Goal: Task Accomplishment & Management: Complete application form

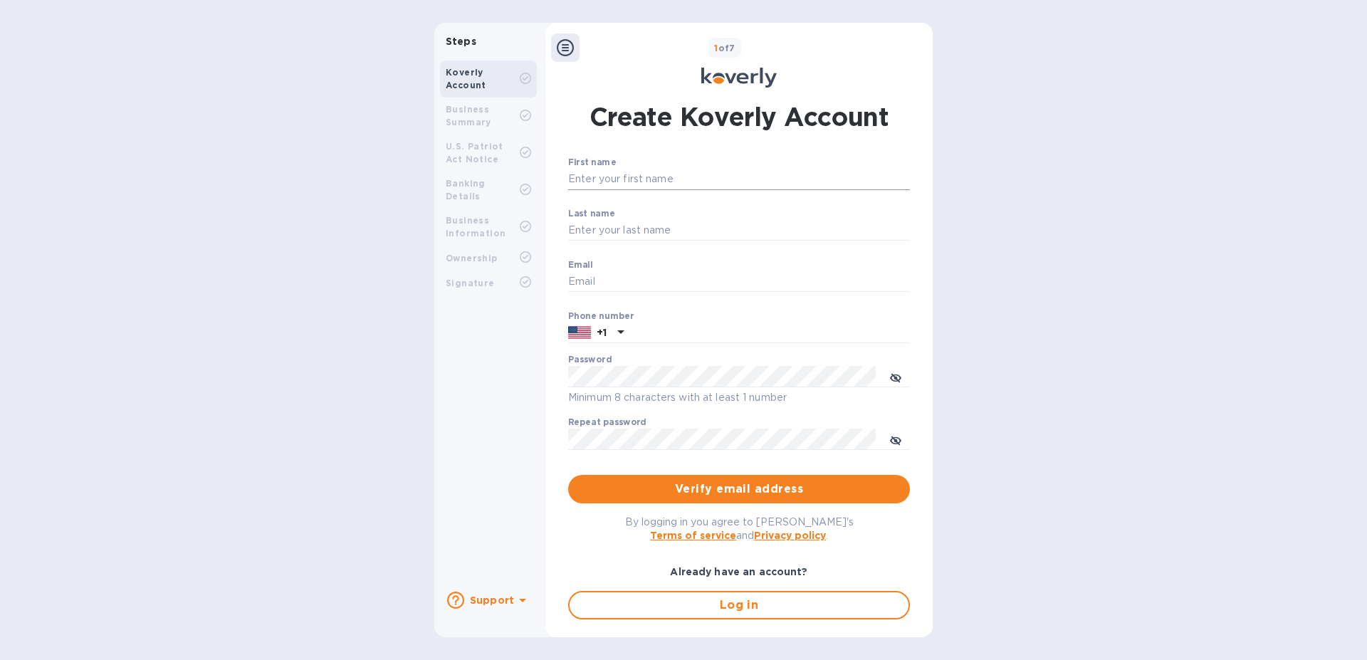
click at [648, 181] on input "First name" at bounding box center [739, 179] width 342 height 21
type input "Joel"
type input "Weiss"
click at [641, 285] on input "Email" at bounding box center [739, 281] width 342 height 21
paste input "joelw@cabiriq.com""
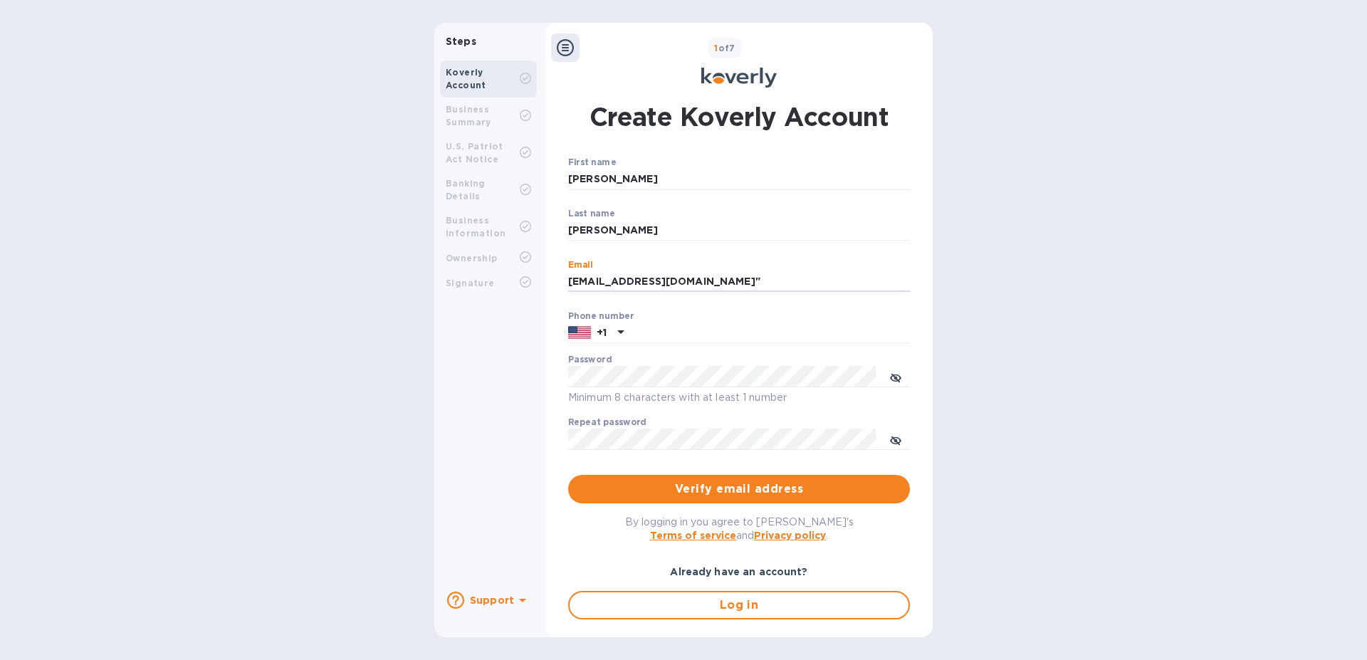
click at [727, 248] on p "​" at bounding box center [739, 251] width 342 height 16
click at [710, 285] on input "joelw@cabiriq.com"" at bounding box center [739, 281] width 342 height 21
type input "joelw@cabiriq.com"
click at [745, 245] on p "​" at bounding box center [739, 251] width 342 height 16
click at [717, 327] on input "text" at bounding box center [769, 332] width 280 height 21
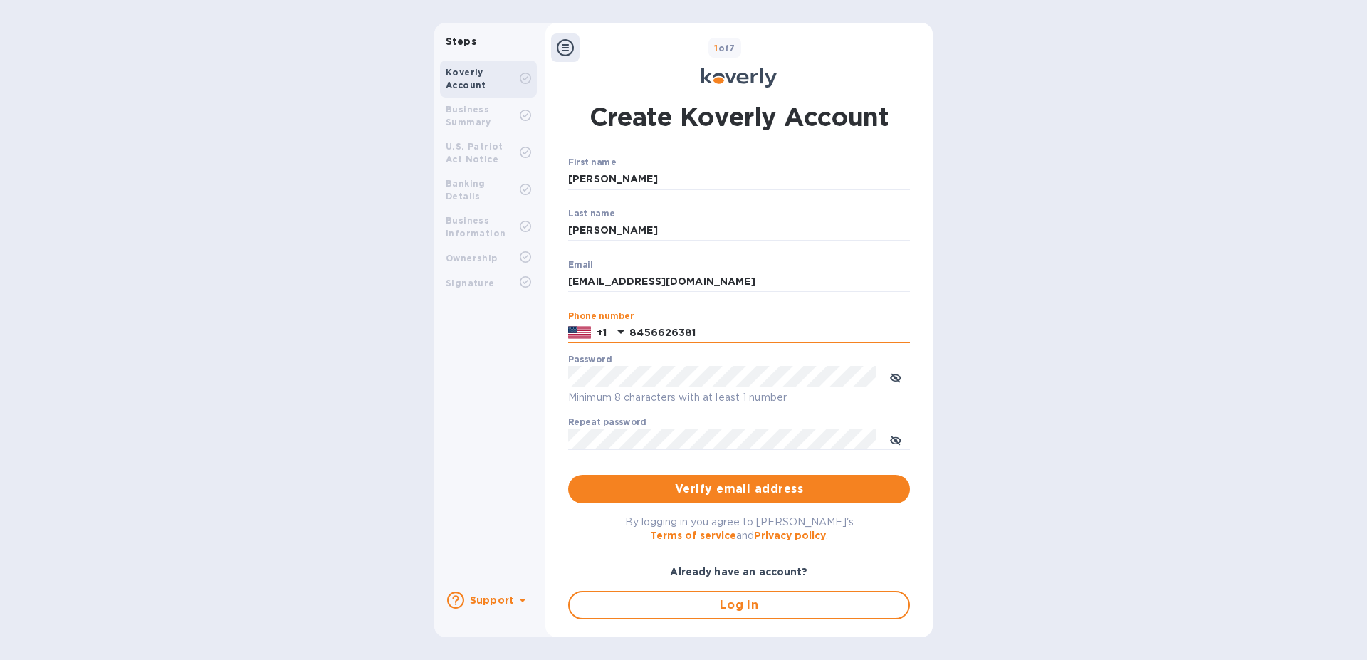
type input "8456626381"
click at [890, 375] on icon "toggle password visibility" at bounding box center [895, 377] width 11 height 11
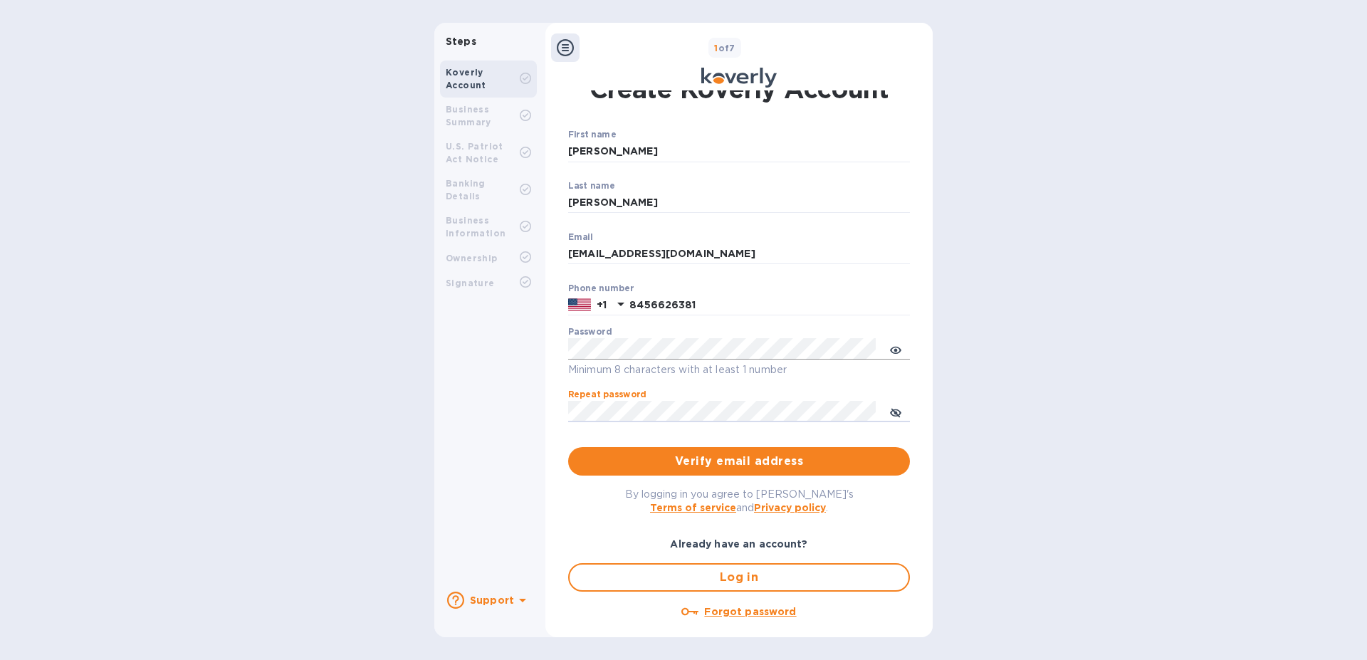
scroll to position [41, 0]
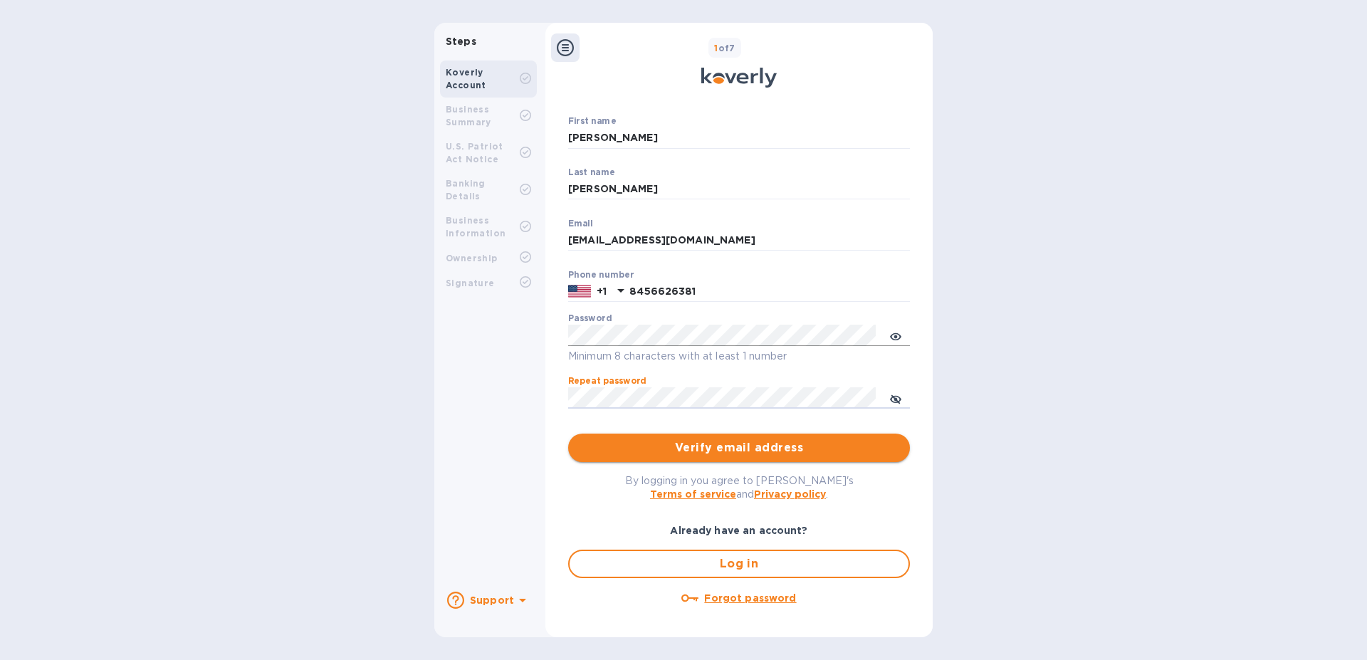
click at [685, 446] on span "Verify email address" at bounding box center [738, 447] width 319 height 17
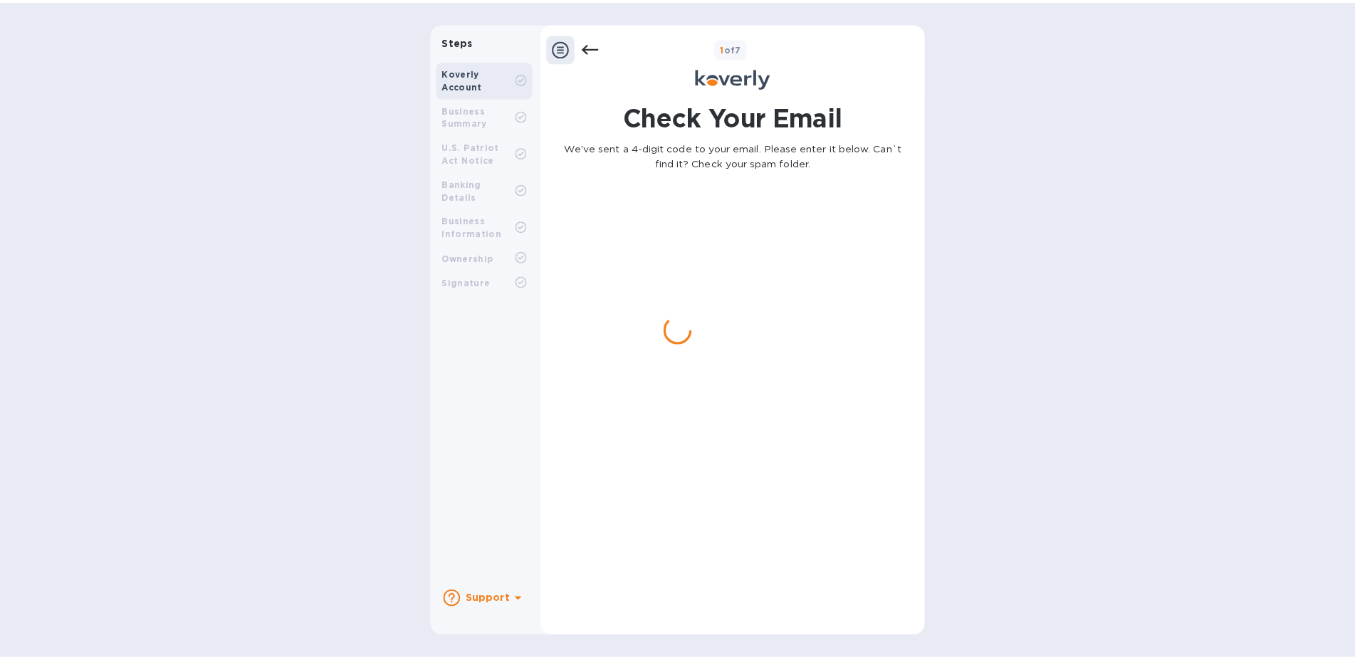
scroll to position [0, 0]
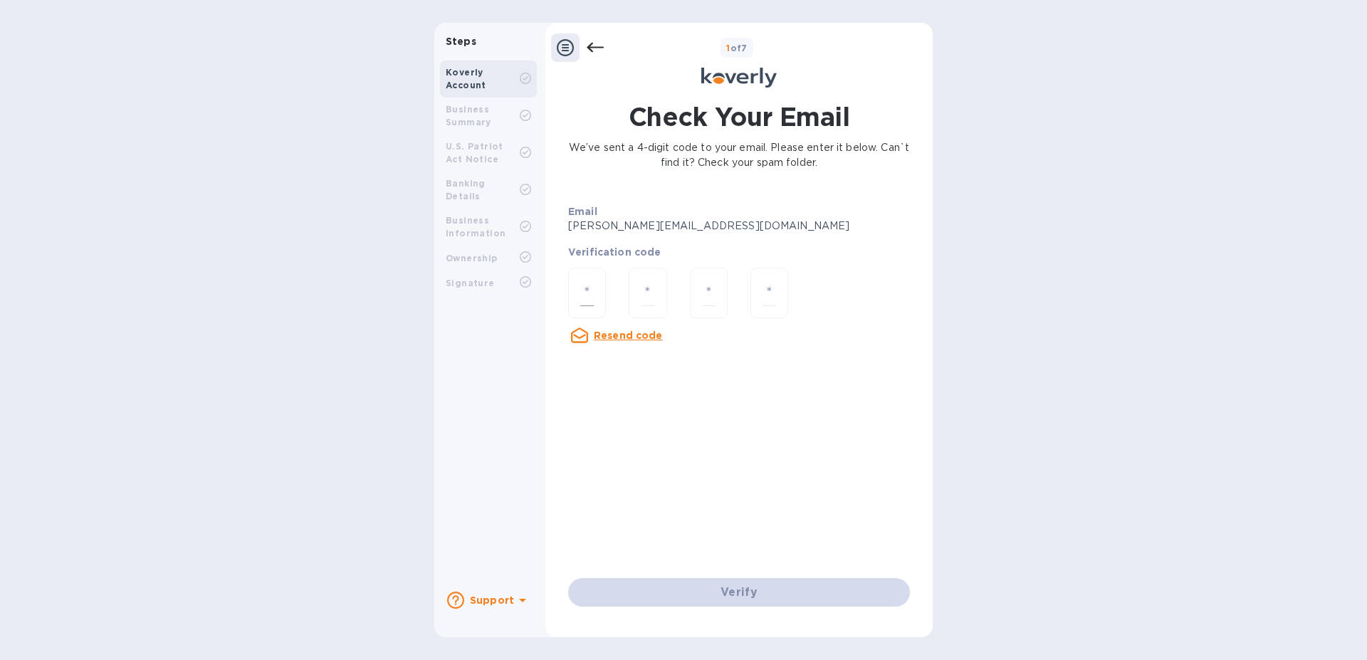
click at [581, 290] on input "number" at bounding box center [587, 293] width 14 height 26
type input "9"
type input "5"
type input "3"
type input "7"
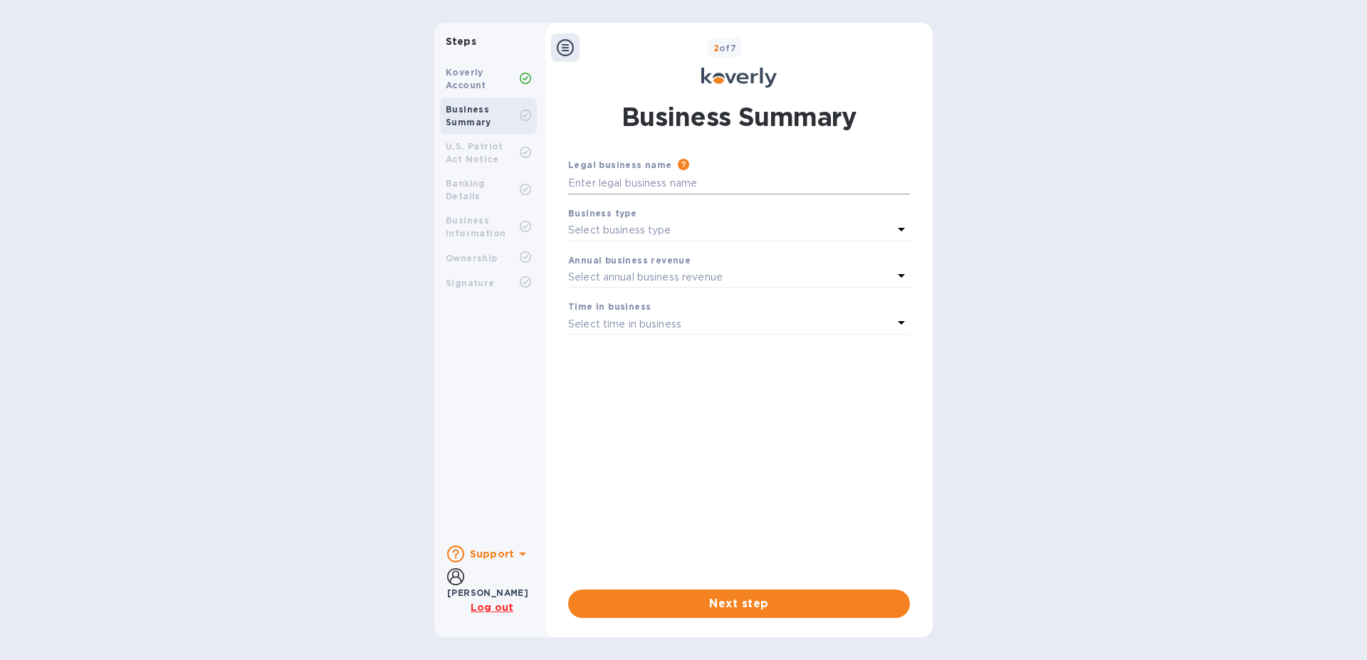
click at [675, 180] on input "text" at bounding box center [739, 183] width 342 height 21
click at [705, 181] on input "text" at bounding box center [739, 183] width 342 height 21
type input "Cabiriq Inc"
click at [641, 231] on p "Select business type" at bounding box center [619, 230] width 103 height 15
click at [652, 322] on p "Corporations" at bounding box center [732, 315] width 307 height 15
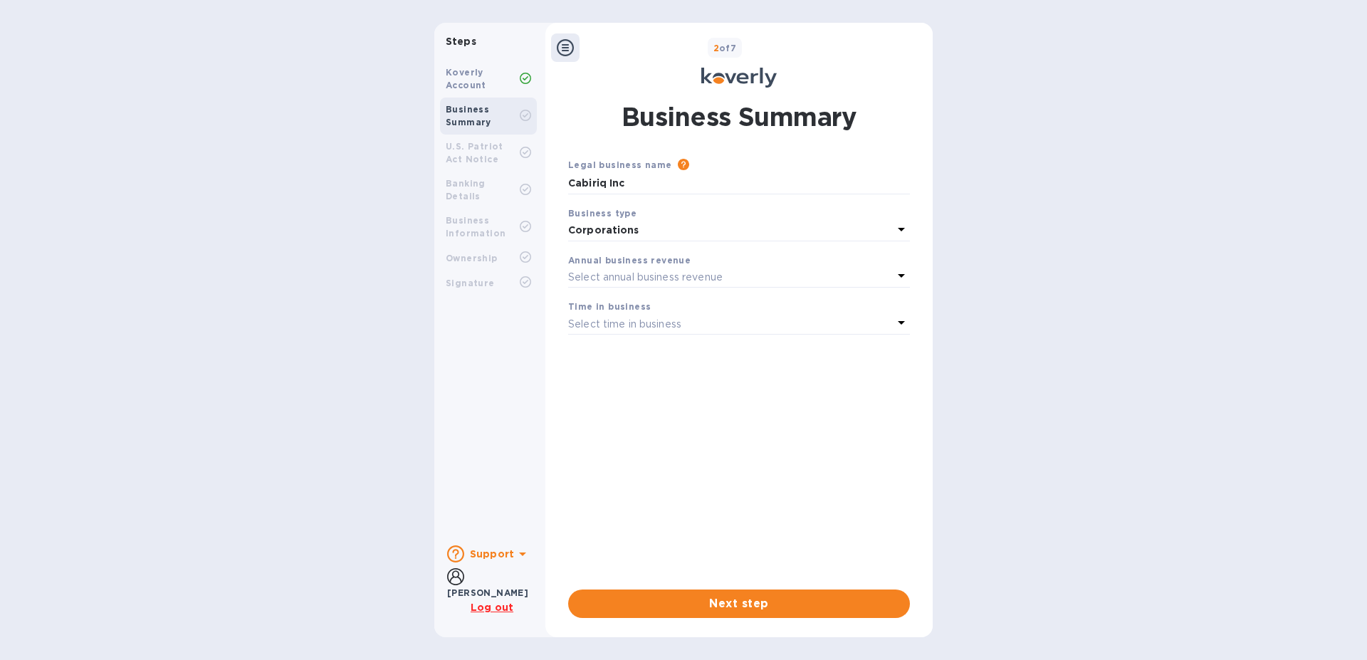
click at [666, 271] on p "Select annual business revenue" at bounding box center [645, 277] width 154 height 15
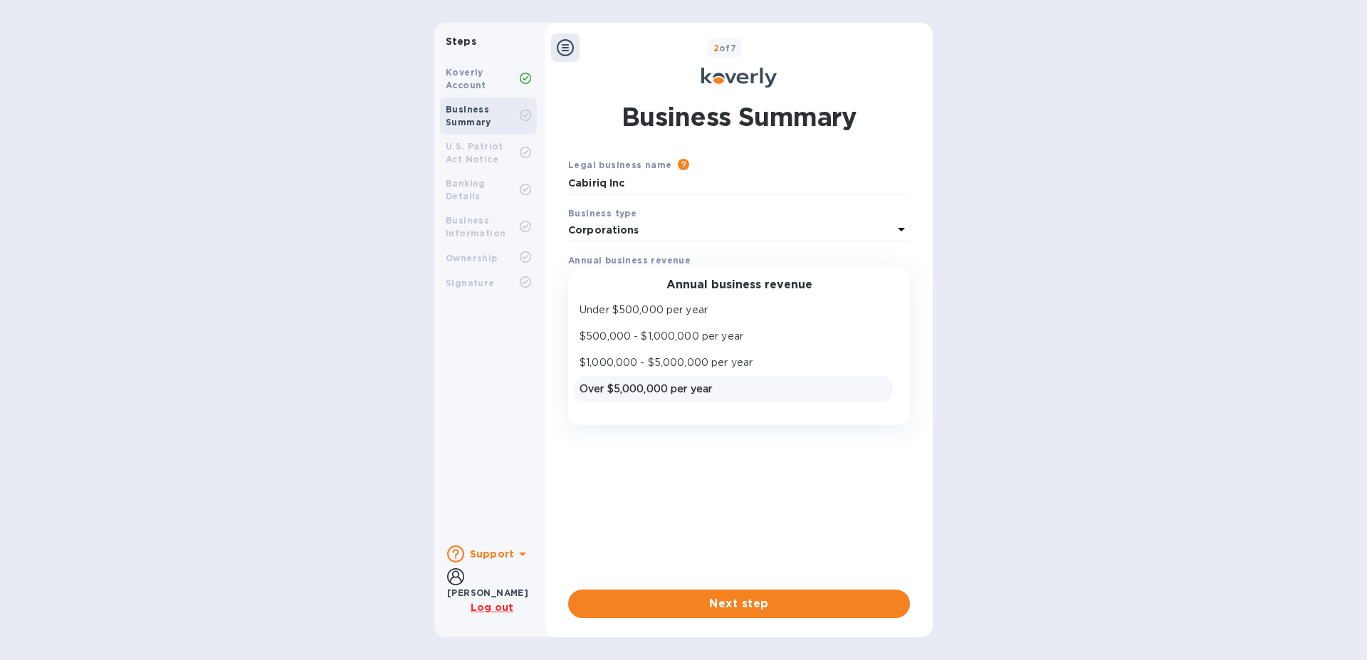
click at [656, 389] on p "Over $5,000,000 per year" at bounding box center [732, 389] width 307 height 15
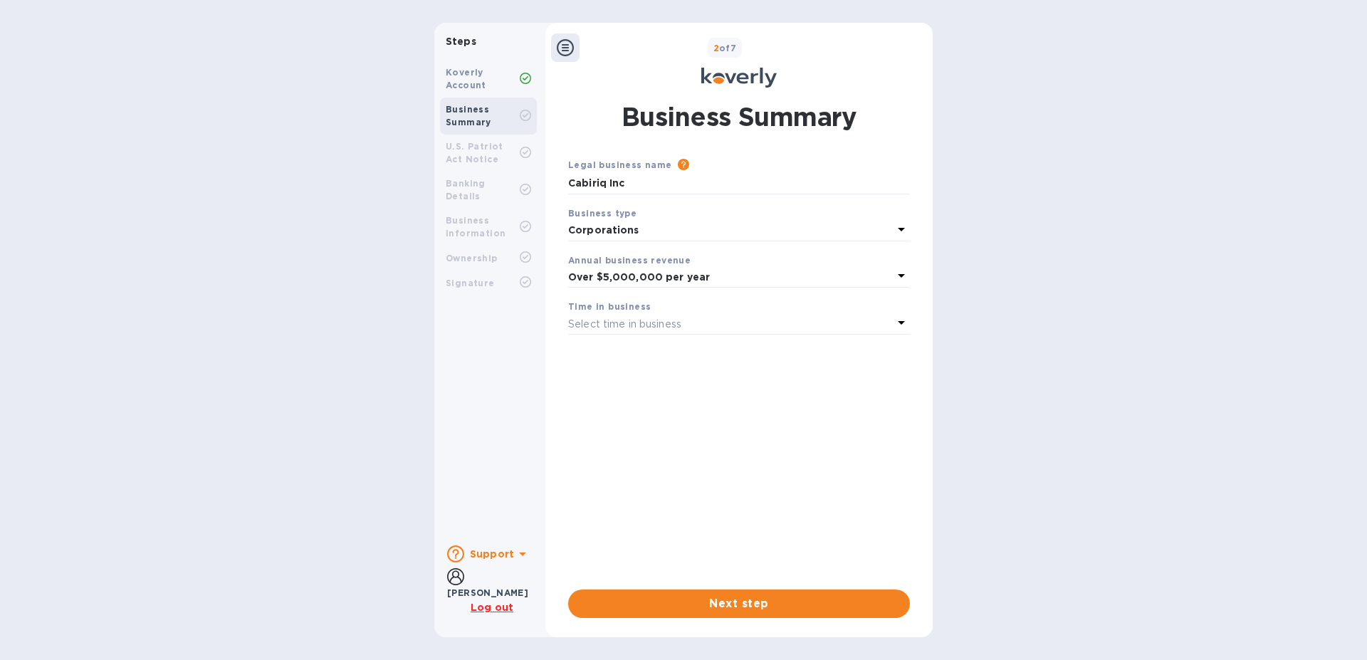
click at [688, 329] on div "Select time in business" at bounding box center [730, 324] width 325 height 20
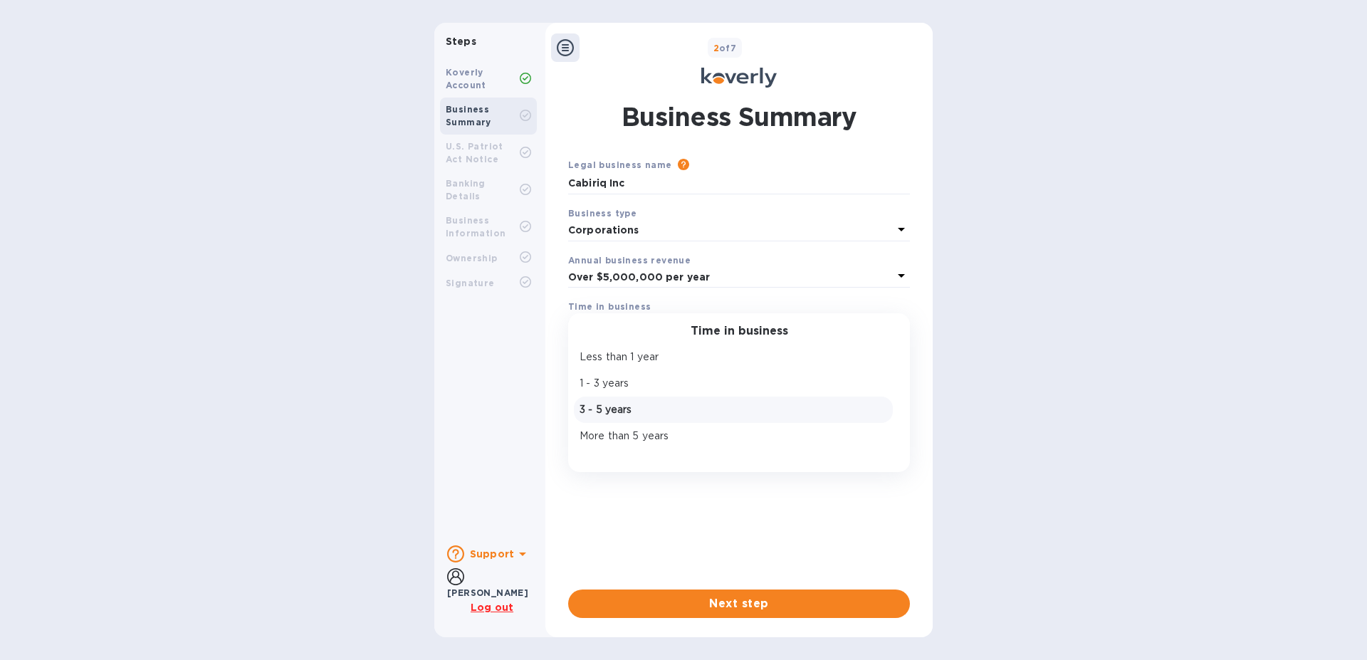
click at [638, 409] on p "3 - 5 years" at bounding box center [732, 409] width 307 height 15
click at [790, 618] on div "Business Summary Legal business name Please provide the legal name that appears…" at bounding box center [738, 358] width 373 height 536
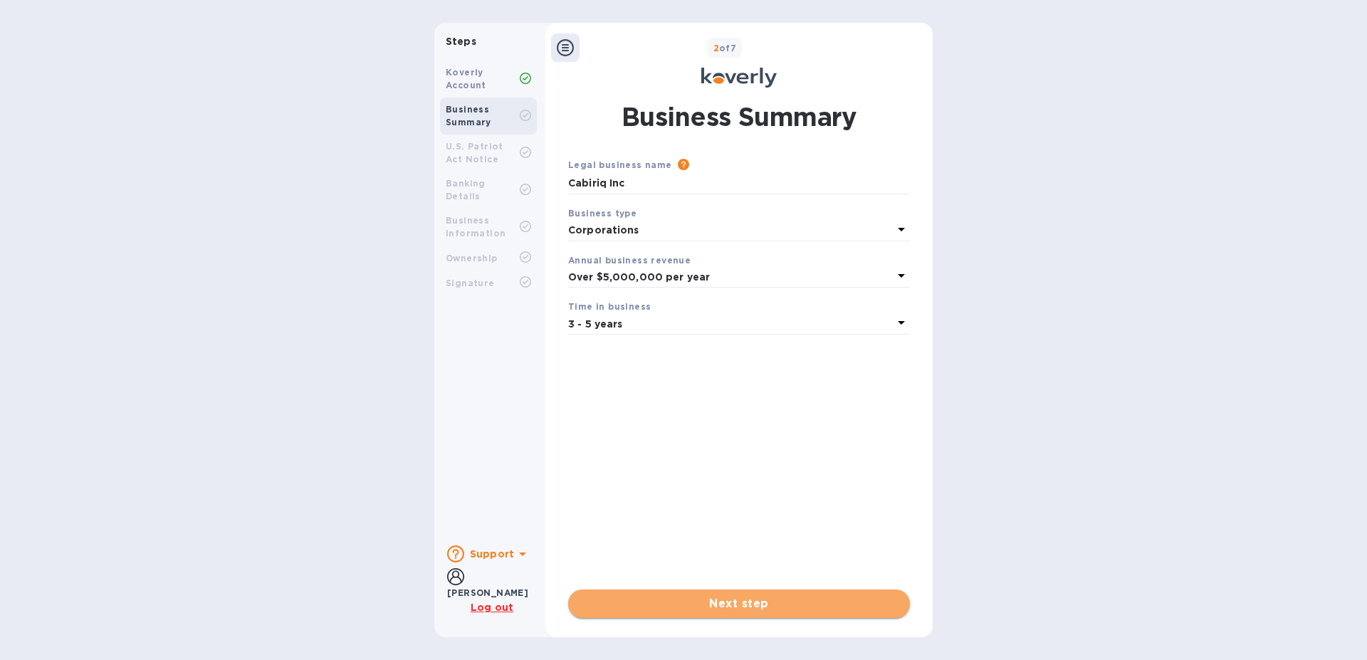
click at [792, 613] on button "Next step" at bounding box center [739, 603] width 342 height 28
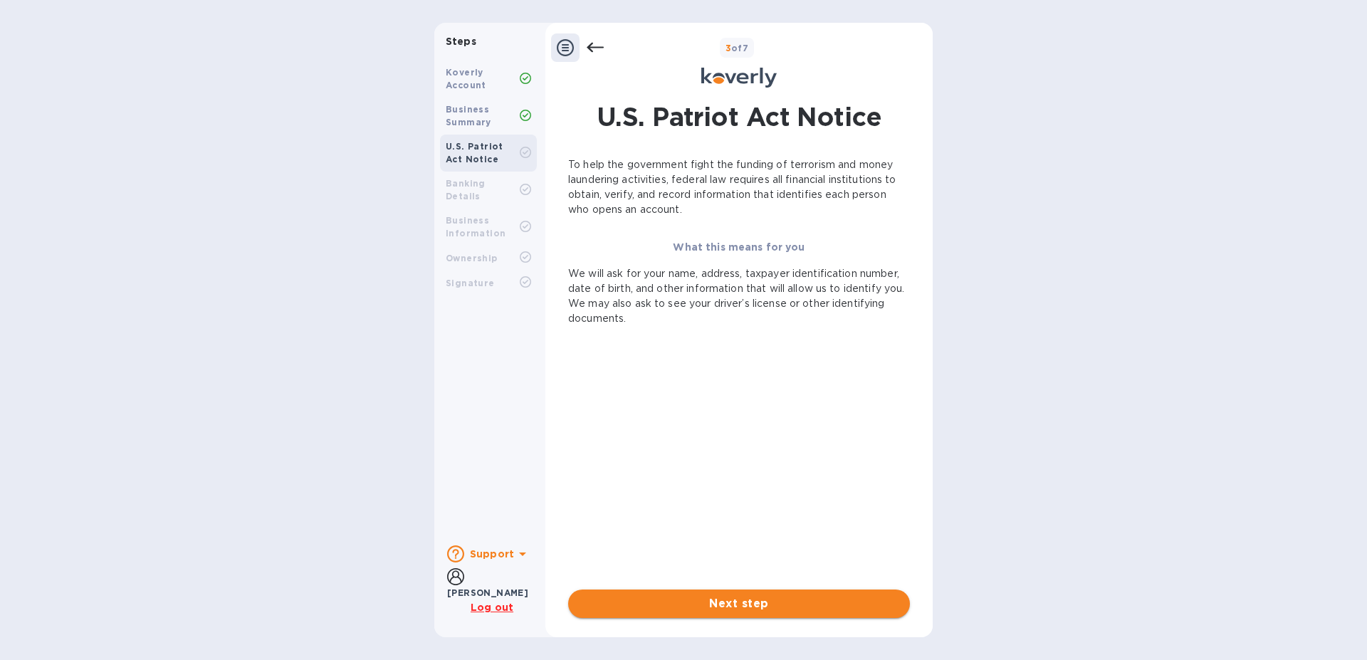
click at [793, 605] on span "Next step" at bounding box center [738, 603] width 319 height 17
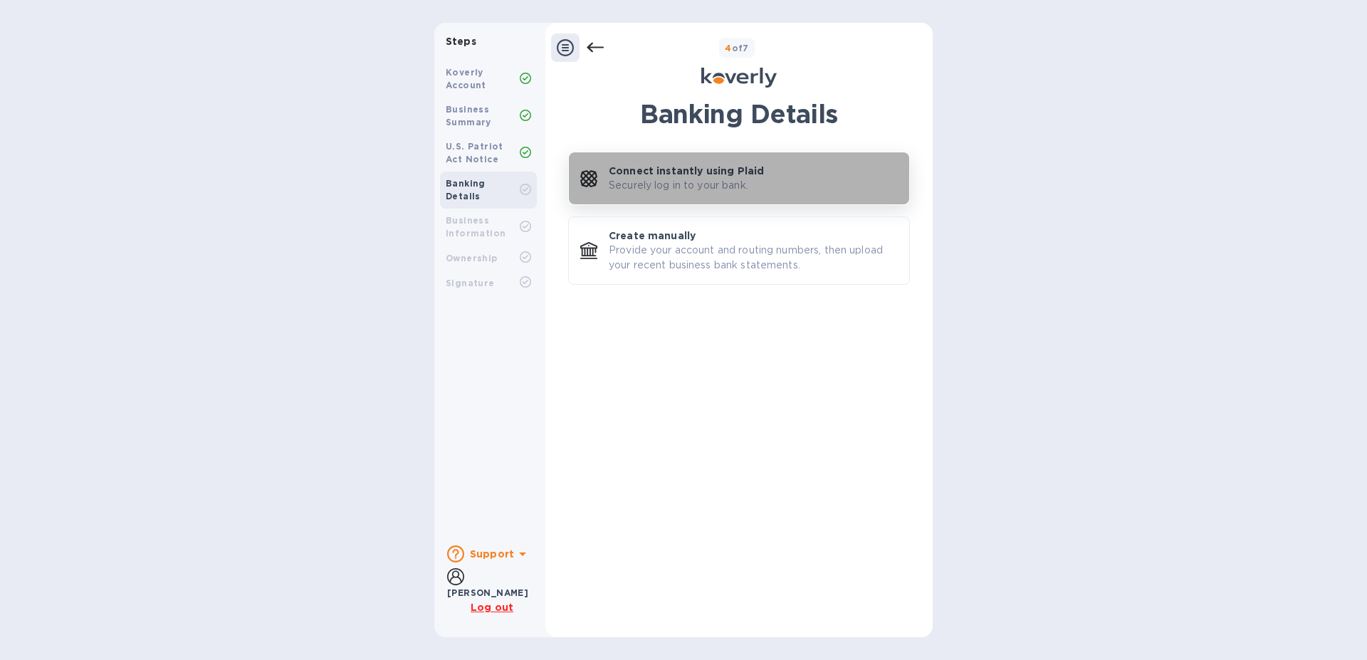
click at [716, 186] on p "Securely log in to your bank." at bounding box center [679, 185] width 140 height 15
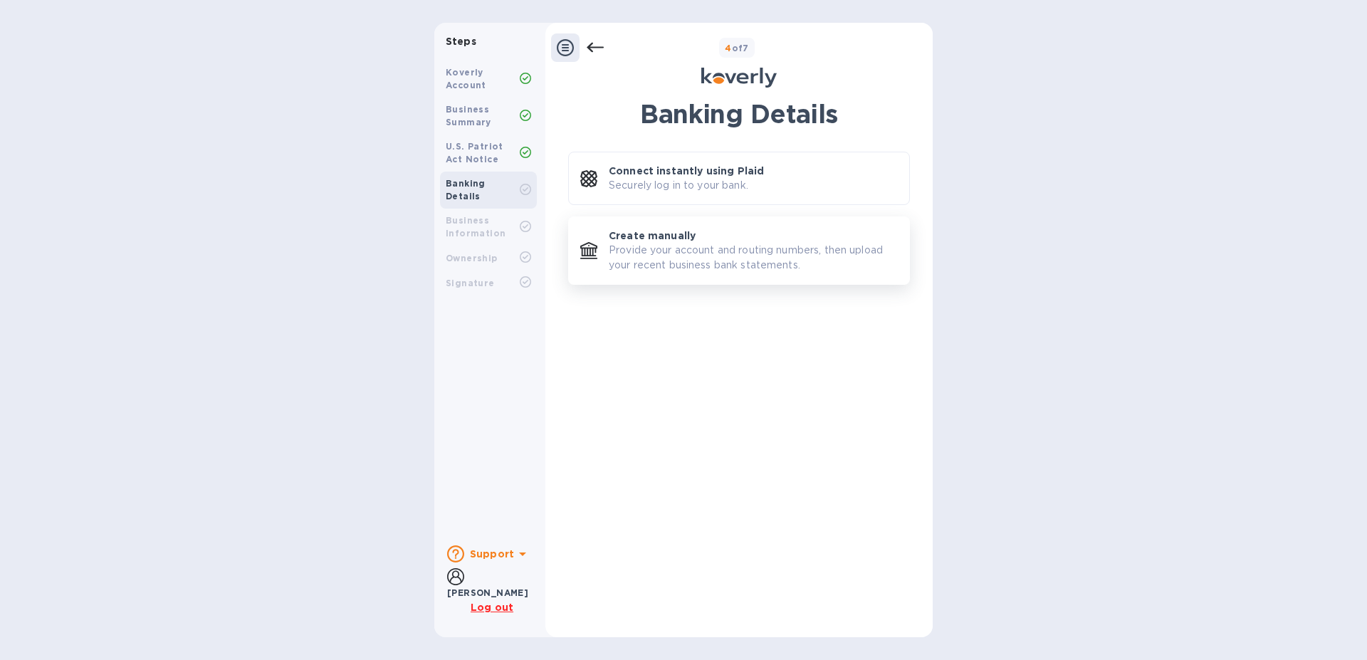
click at [704, 276] on button "Create manually Provide your account and routing numbers, then upload your rece…" at bounding box center [739, 250] width 342 height 68
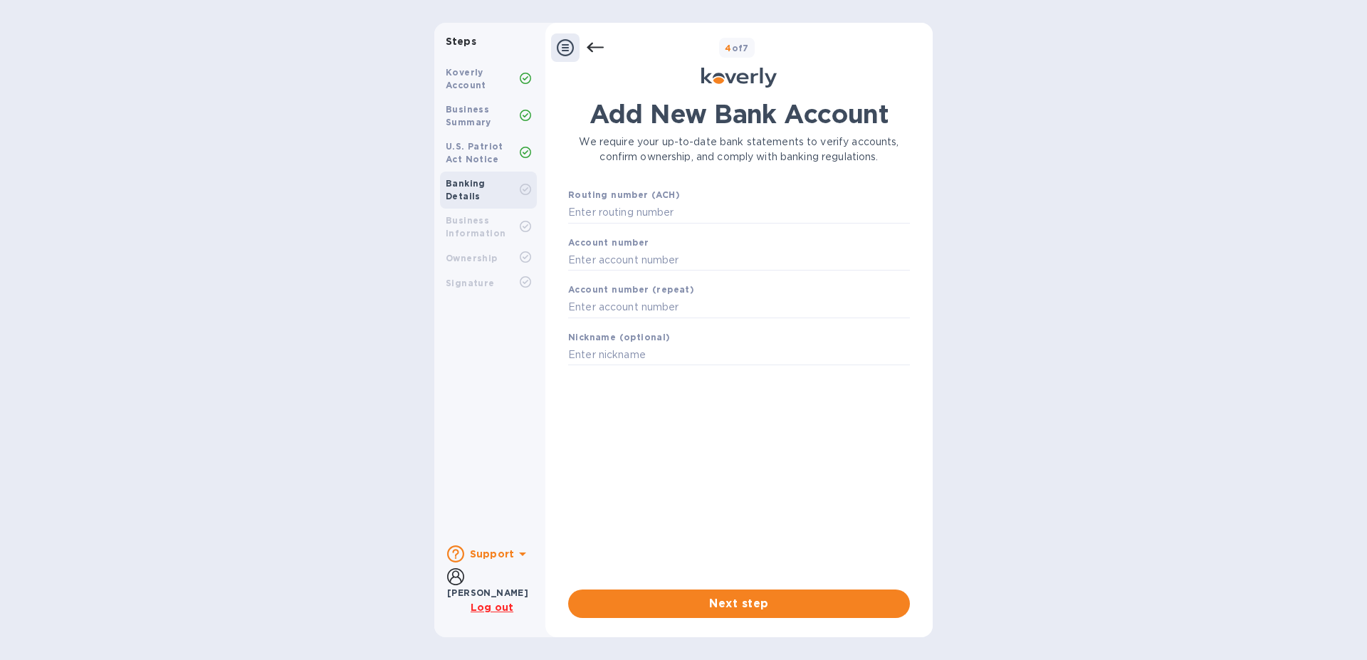
click at [596, 49] on icon at bounding box center [595, 47] width 17 height 17
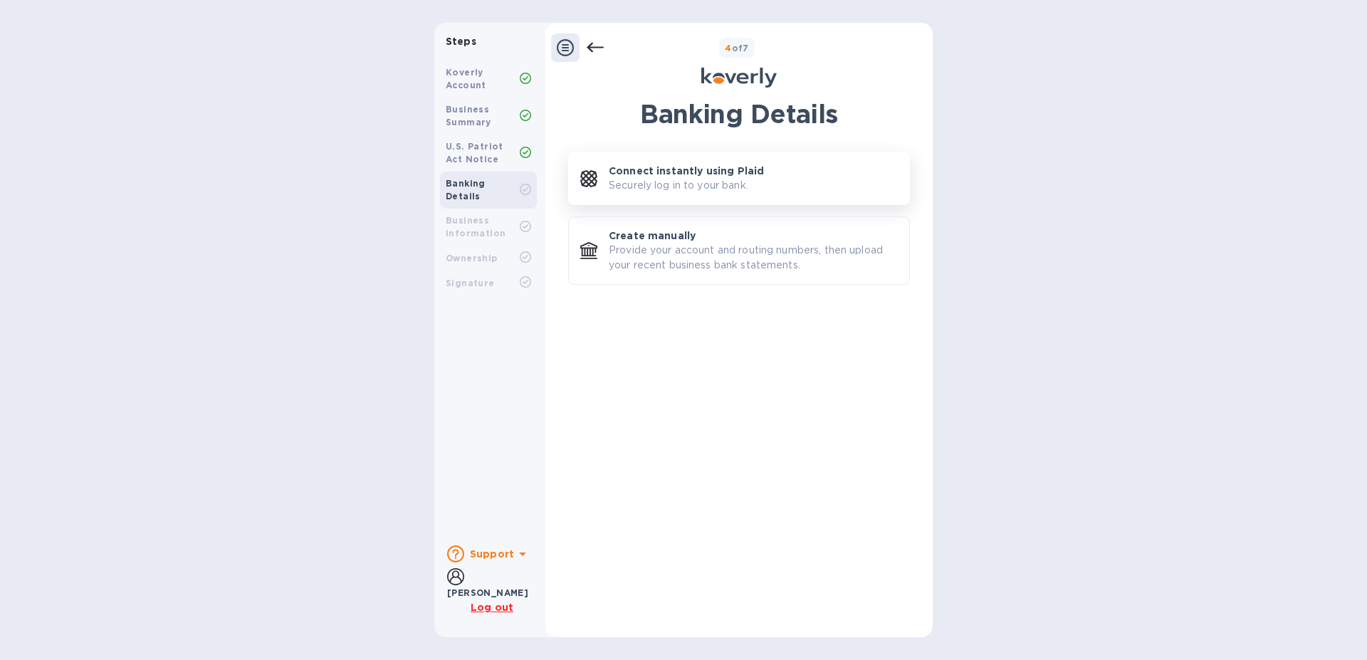
click at [634, 170] on p "Connect instantly using Plaid" at bounding box center [686, 171] width 155 height 14
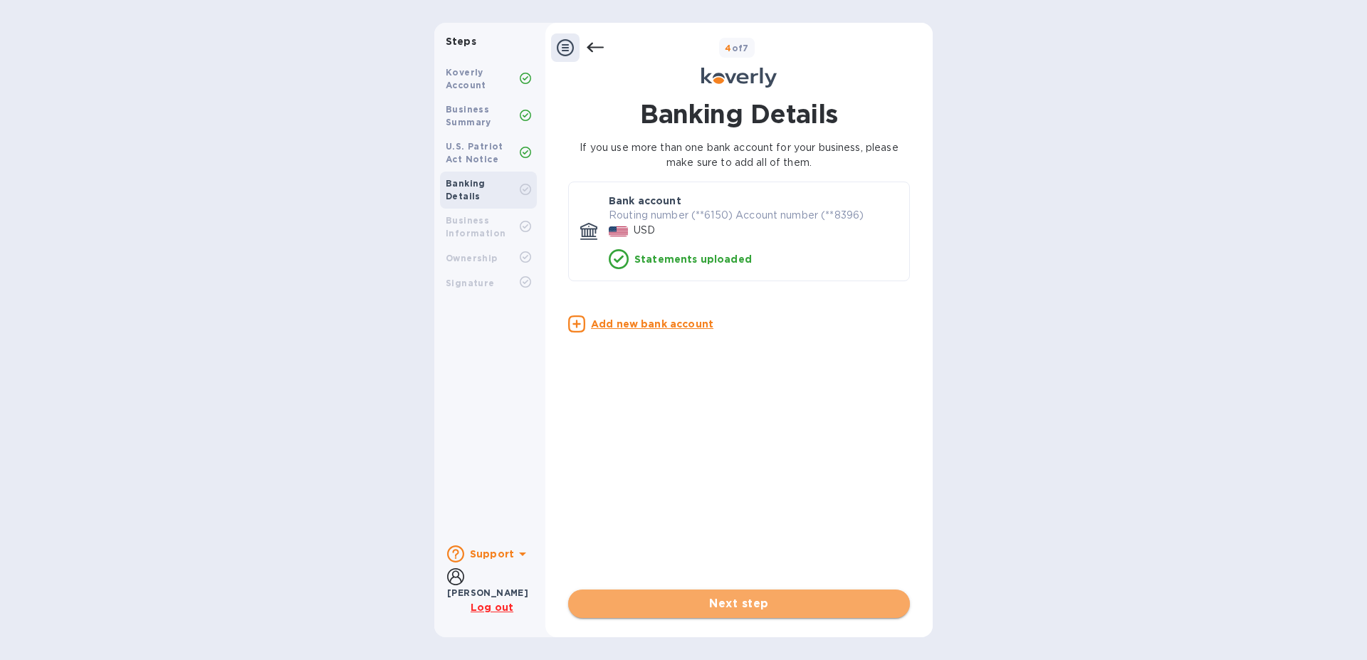
click at [761, 600] on span "Next step" at bounding box center [738, 603] width 319 height 17
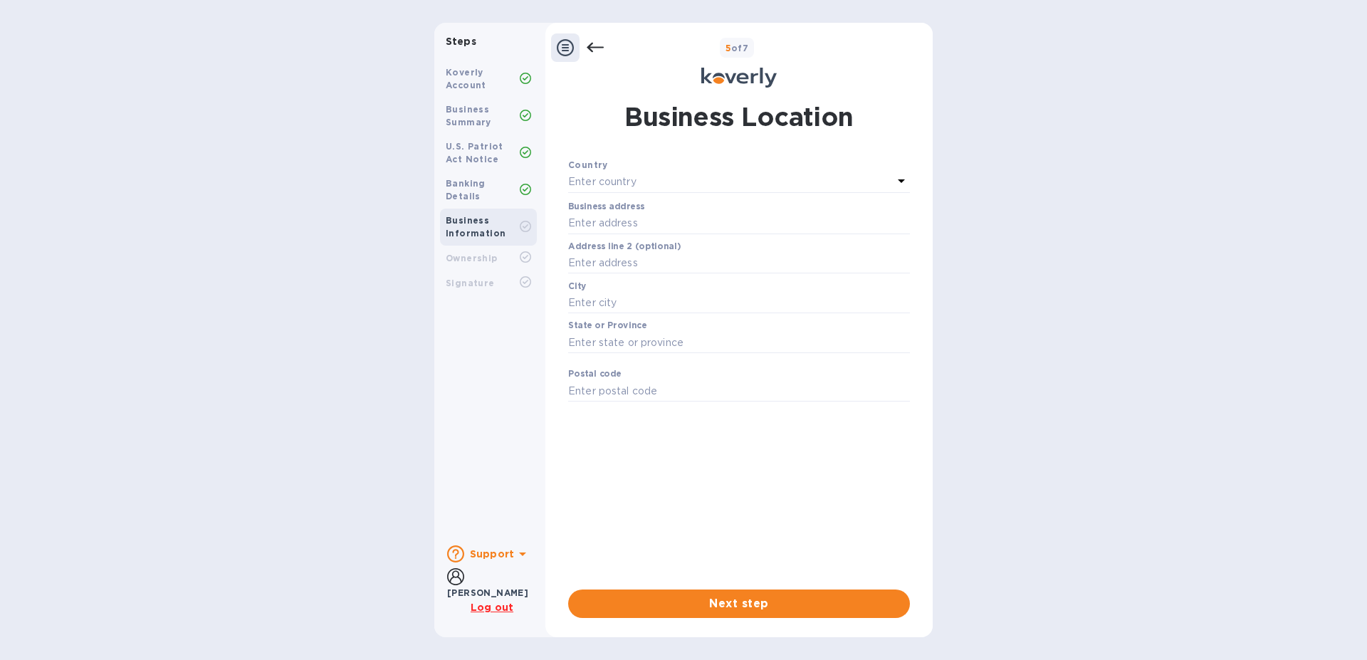
click at [625, 179] on p "Enter country" at bounding box center [602, 181] width 68 height 15
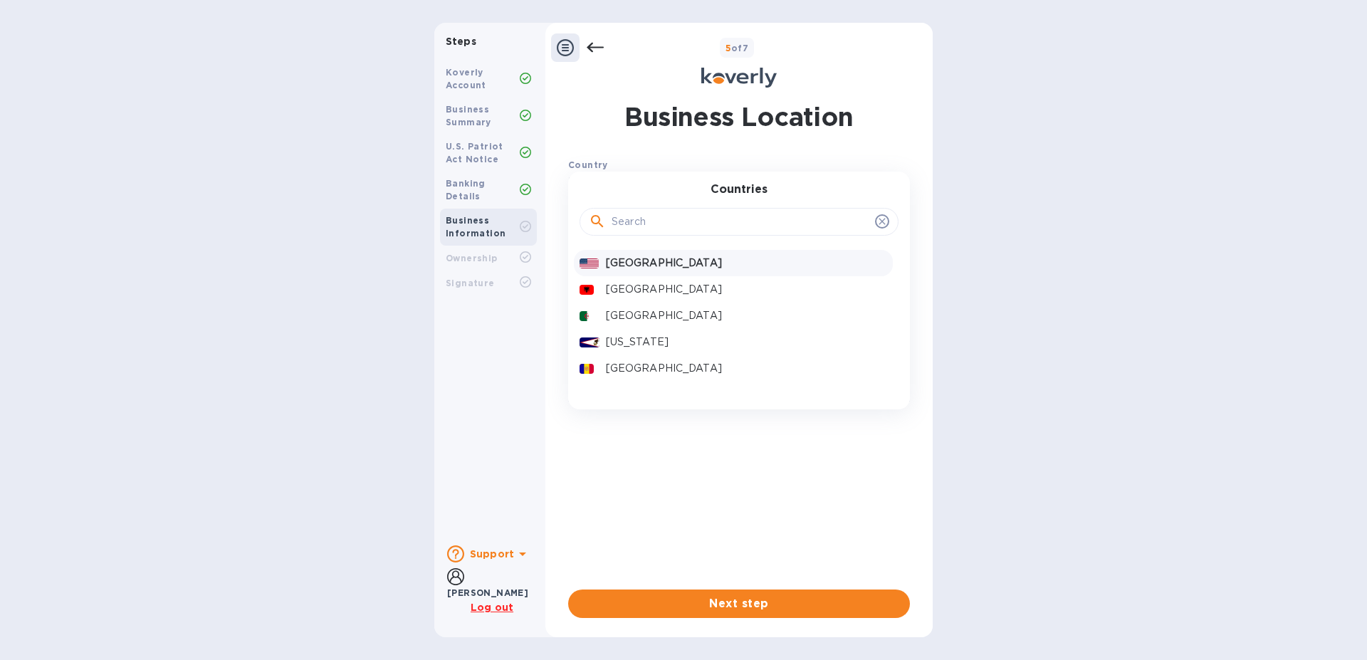
click at [621, 270] on p "United States" at bounding box center [746, 263] width 281 height 15
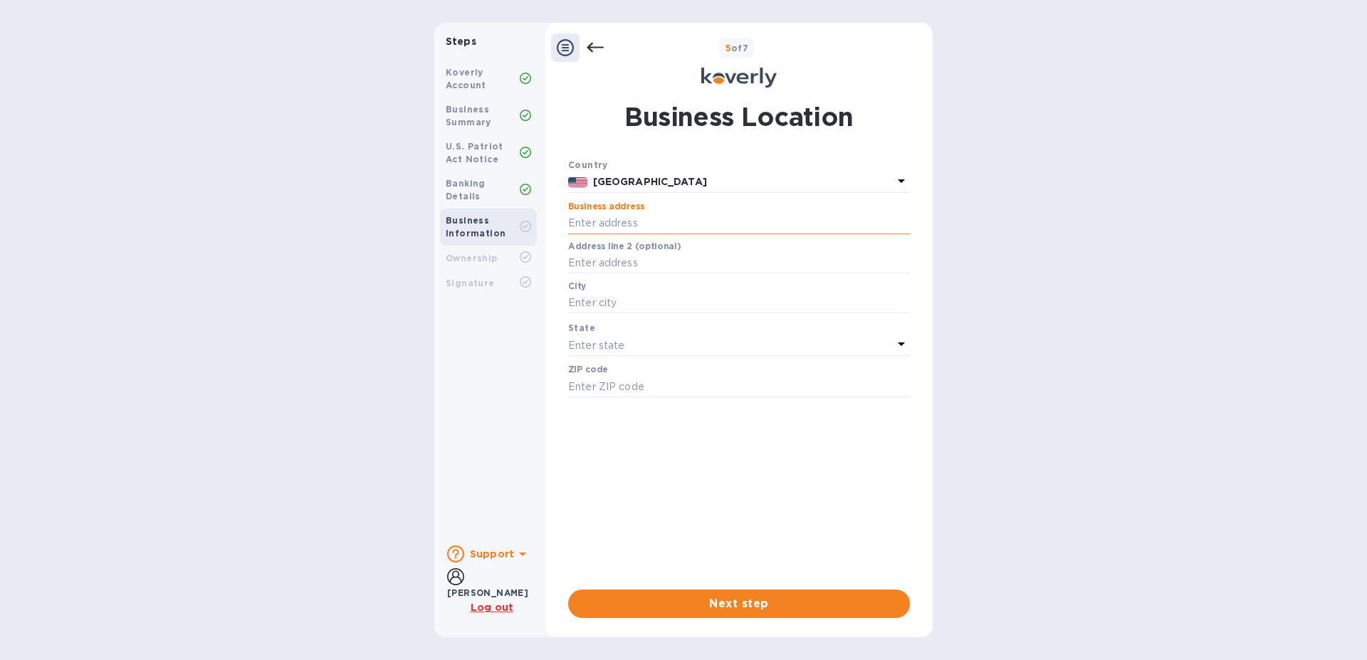
click at [638, 219] on input "text" at bounding box center [739, 223] width 342 height 21
click at [621, 223] on input "text" at bounding box center [739, 223] width 342 height 21
paste input "1155 River Street, Suite 240 Ridgefield NJ, 07657"
type input "1155 River Street"
type input "Ridgefield"
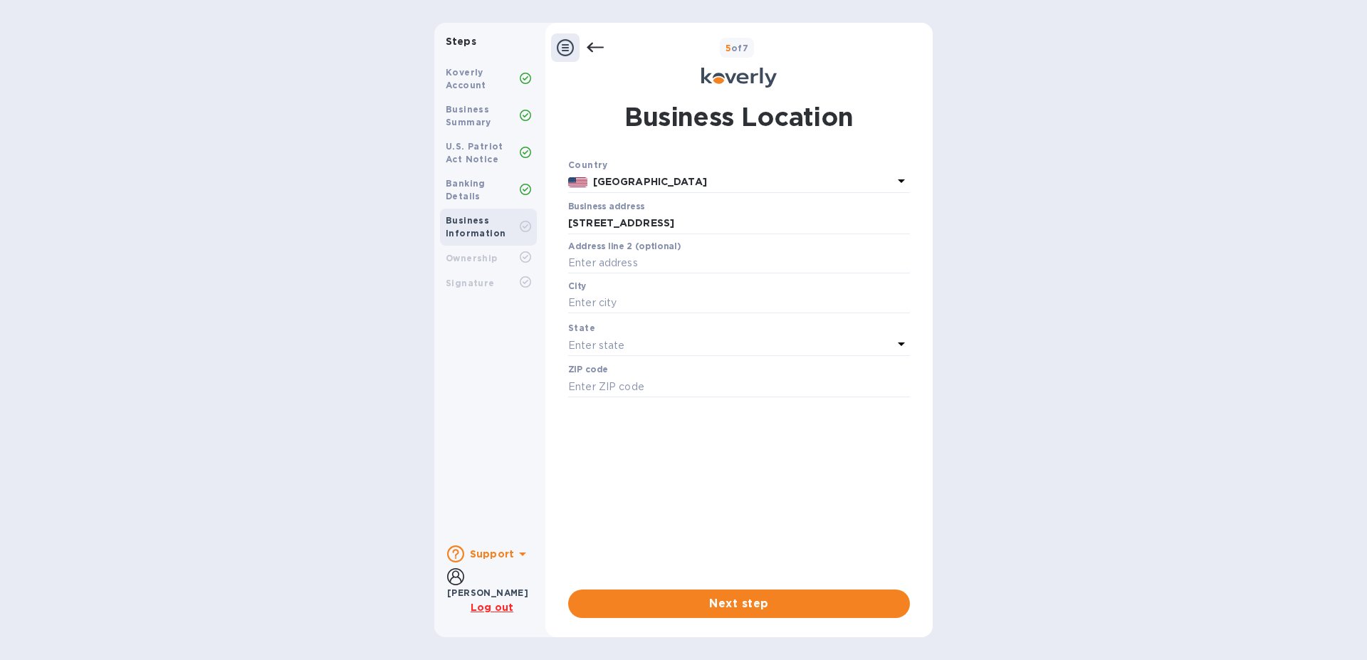
type input "07657"
click at [692, 263] on input "text" at bounding box center [739, 263] width 342 height 21
type input "suite 240"
click at [731, 609] on span "Next step" at bounding box center [738, 603] width 319 height 17
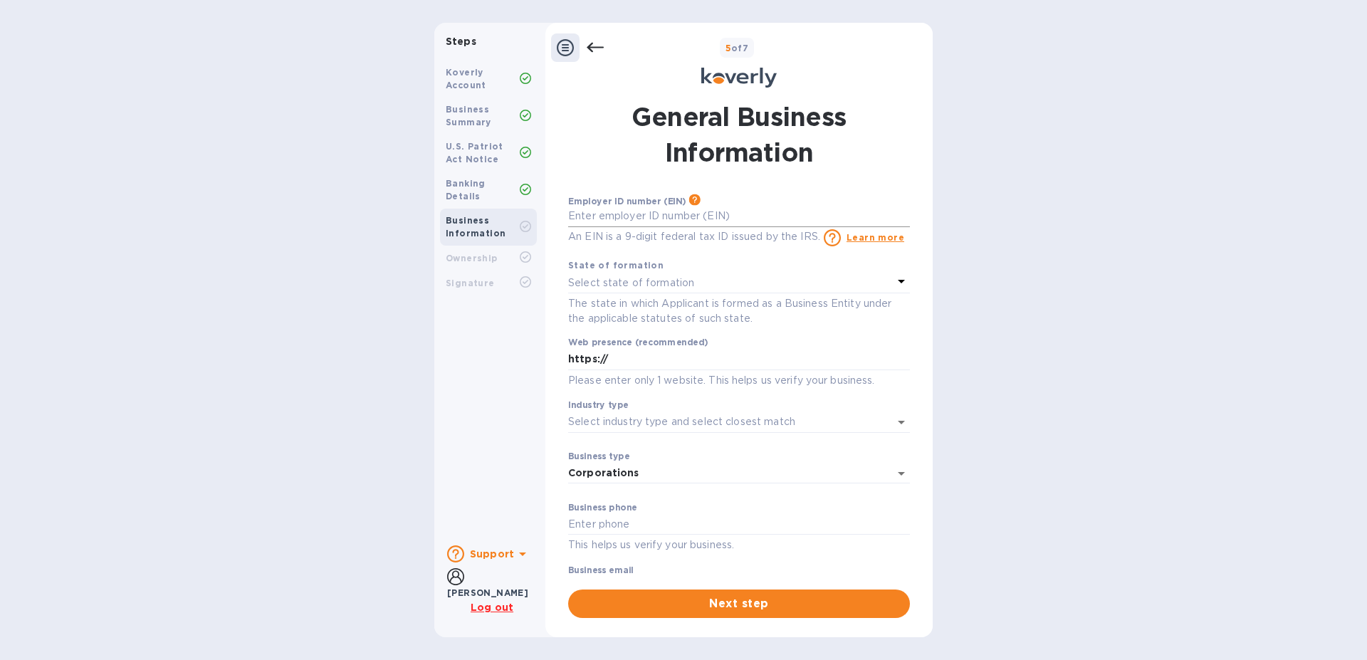
click at [750, 212] on input "text" at bounding box center [739, 216] width 342 height 21
click at [606, 204] on div "Employer ID number (EIN) Please make sure it matches the information on your SS…" at bounding box center [633, 201] width 130 height 10
click at [611, 213] on input "text" at bounding box center [739, 216] width 342 height 21
type input "***22"
click at [645, 290] on p "Select state of formation" at bounding box center [631, 282] width 126 height 15
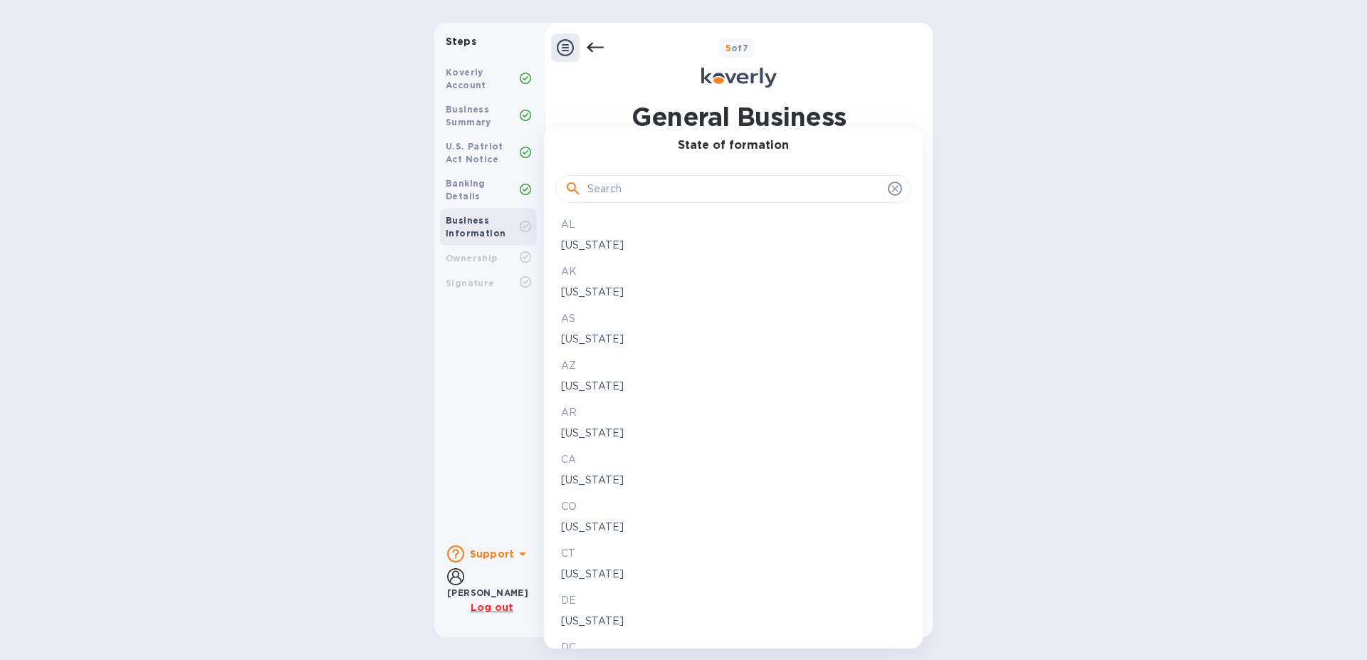
click at [624, 194] on input "text" at bounding box center [734, 189] width 295 height 21
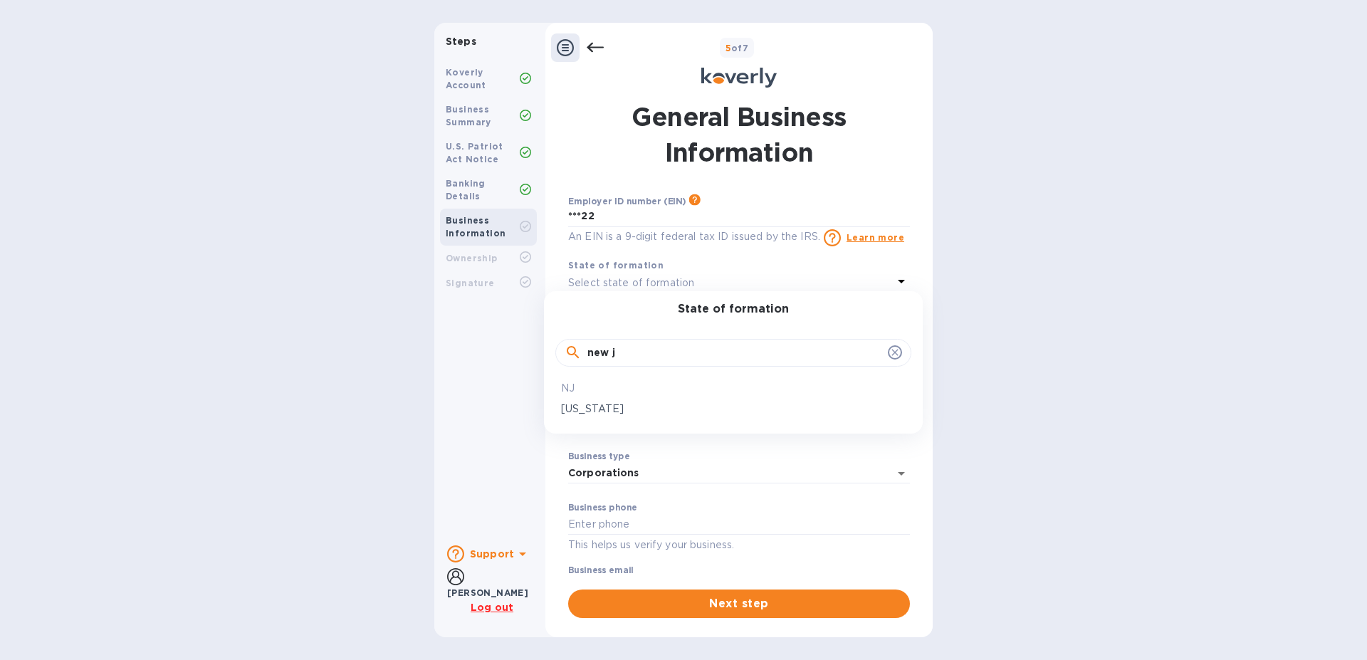
type input "new j"
click at [594, 404] on p "New Jersey" at bounding box center [733, 408] width 345 height 15
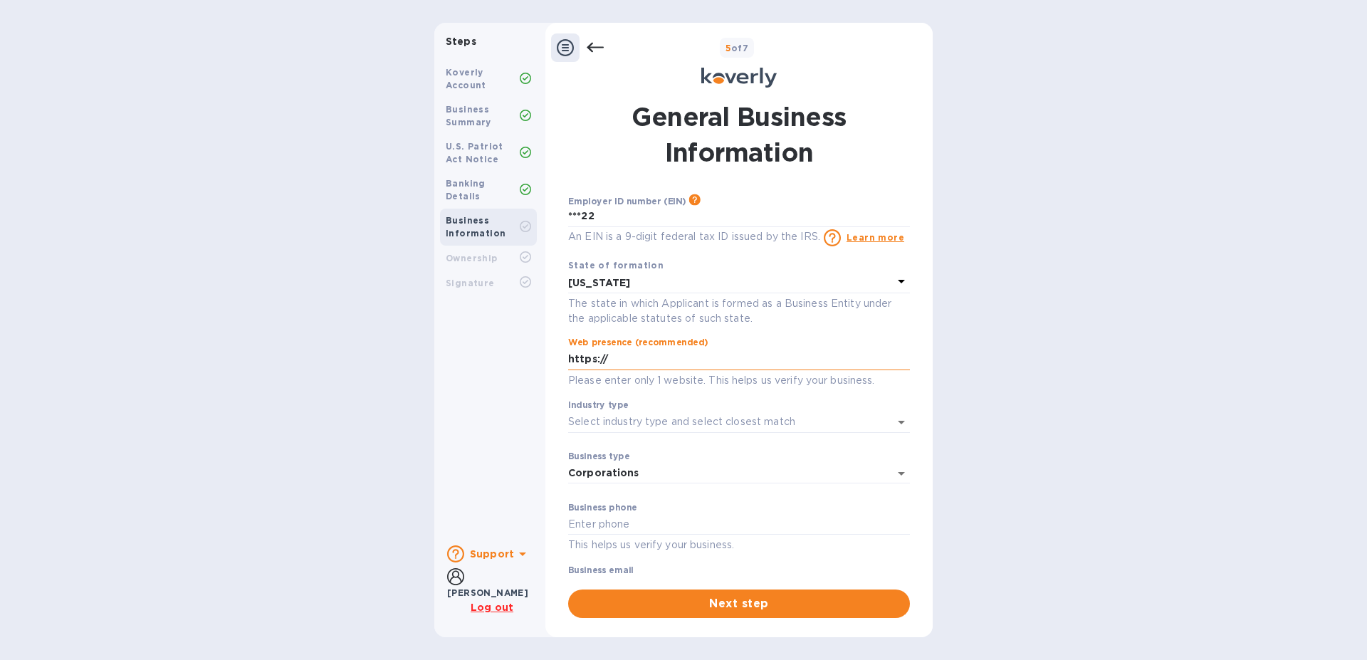
click at [687, 370] on input "https://" at bounding box center [739, 359] width 342 height 21
type input "https://cabiriq.com"
click at [614, 432] on input "Industry type" at bounding box center [719, 421] width 302 height 21
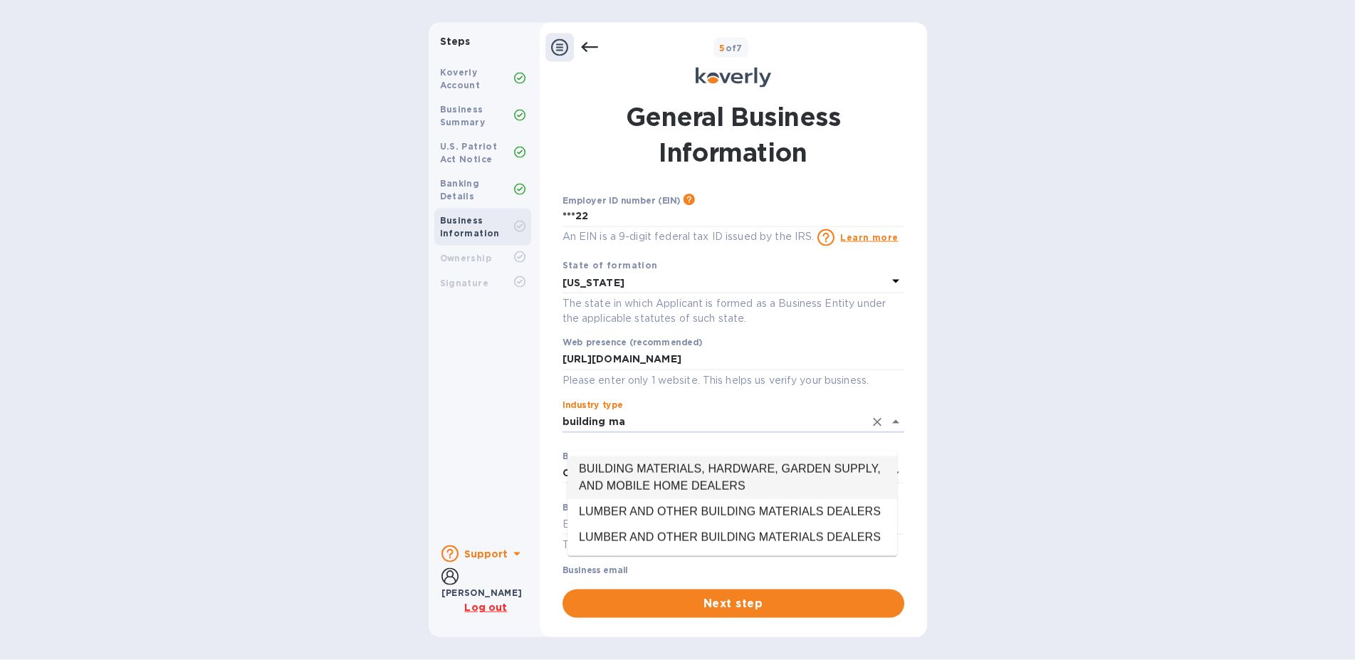
scroll to position [12, 0]
click at [726, 505] on li "LUMBER AND OTHER BUILDING MATERIALS DEALERS" at bounding box center [732, 512] width 330 height 26
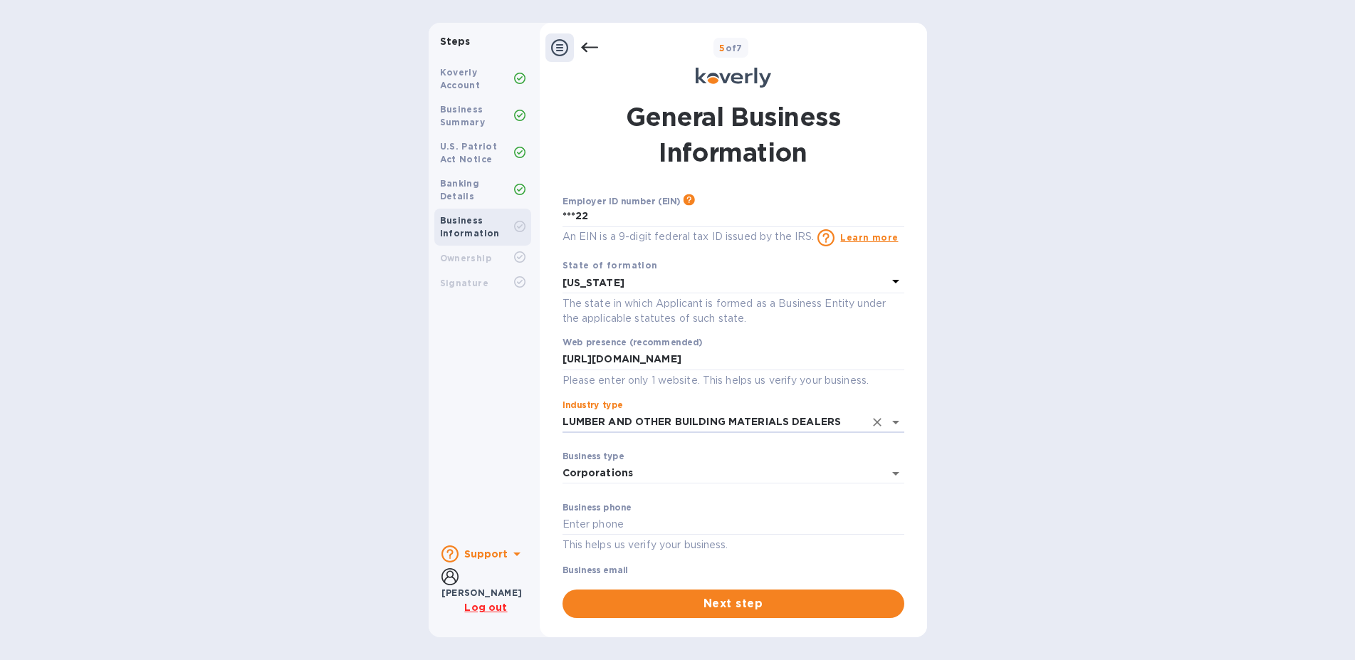
scroll to position [53, 0]
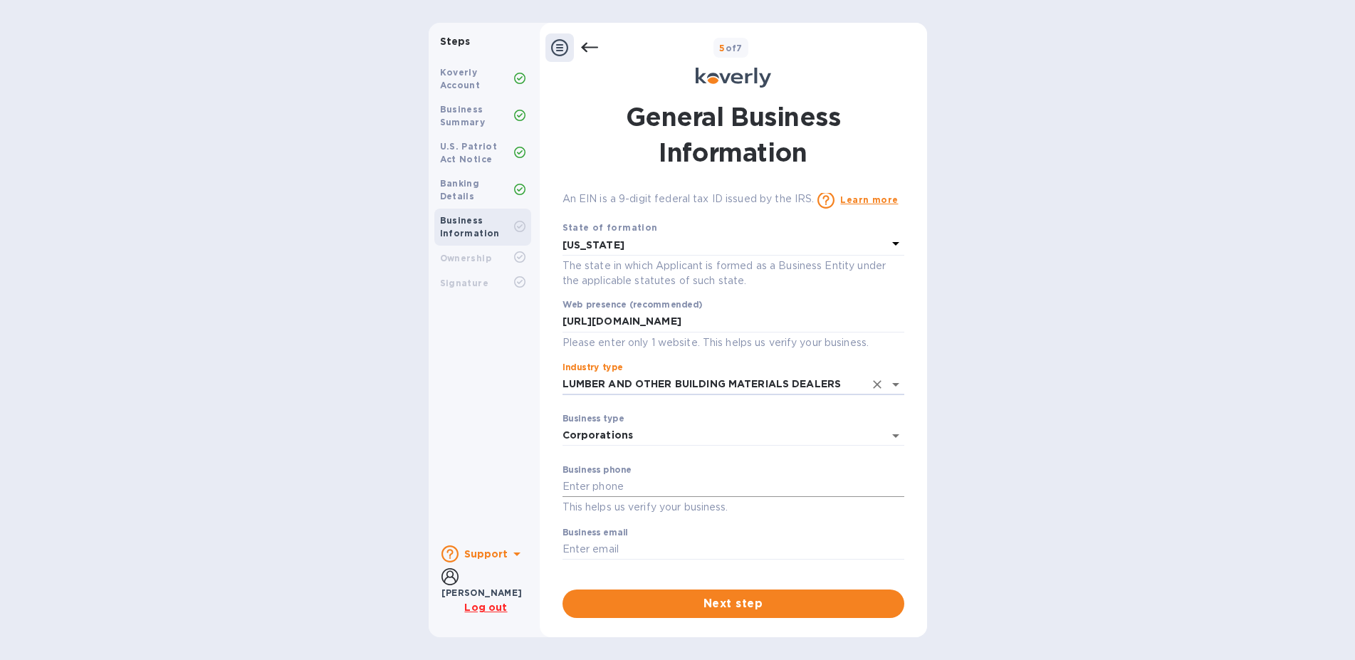
type input "LUMBER AND OTHER BUILDING MATERIALS DEALERS"
click at [752, 476] on input "text" at bounding box center [733, 486] width 342 height 21
click at [623, 476] on input "text" at bounding box center [733, 486] width 342 height 21
paste input "(201) 994-3499"
type input "(201) 994-3499"
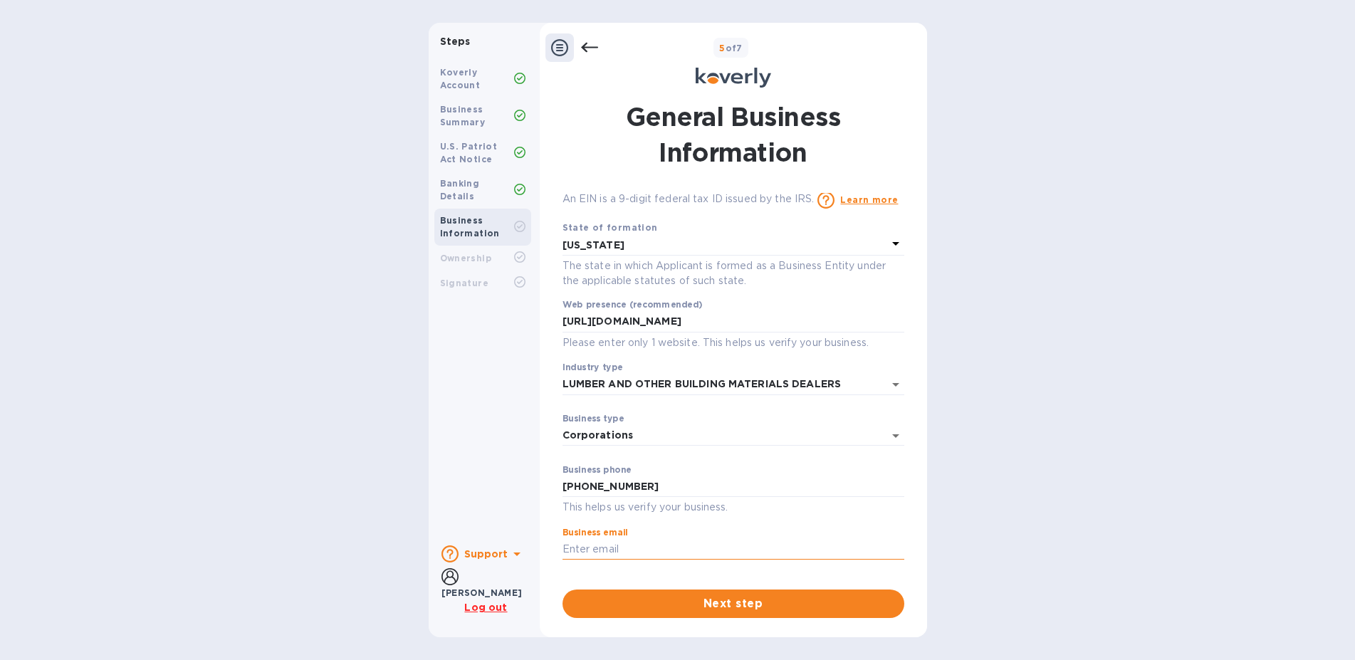
click at [609, 539] on input "text" at bounding box center [733, 549] width 342 height 21
click at [604, 539] on input "text" at bounding box center [733, 549] width 342 height 21
paste input "joelw@cabiriq.com"
type input "joelw@cabiriq.com"
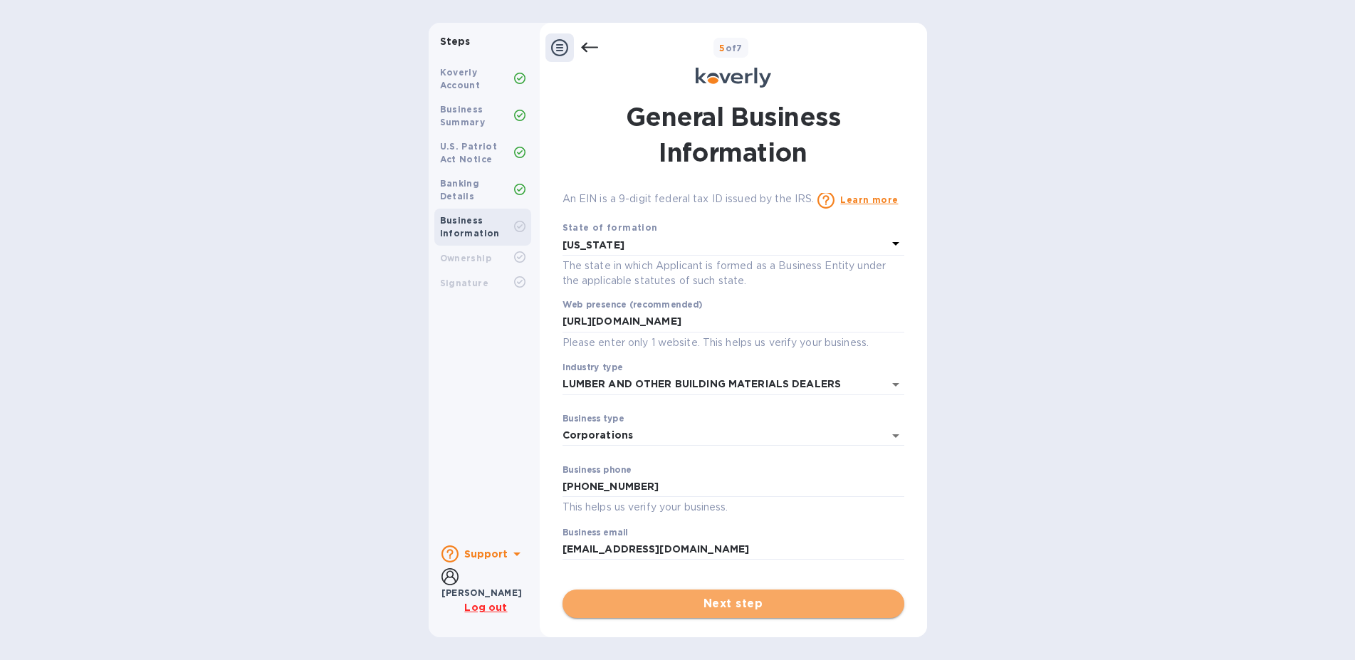
click at [680, 595] on span "Next step" at bounding box center [733, 603] width 319 height 17
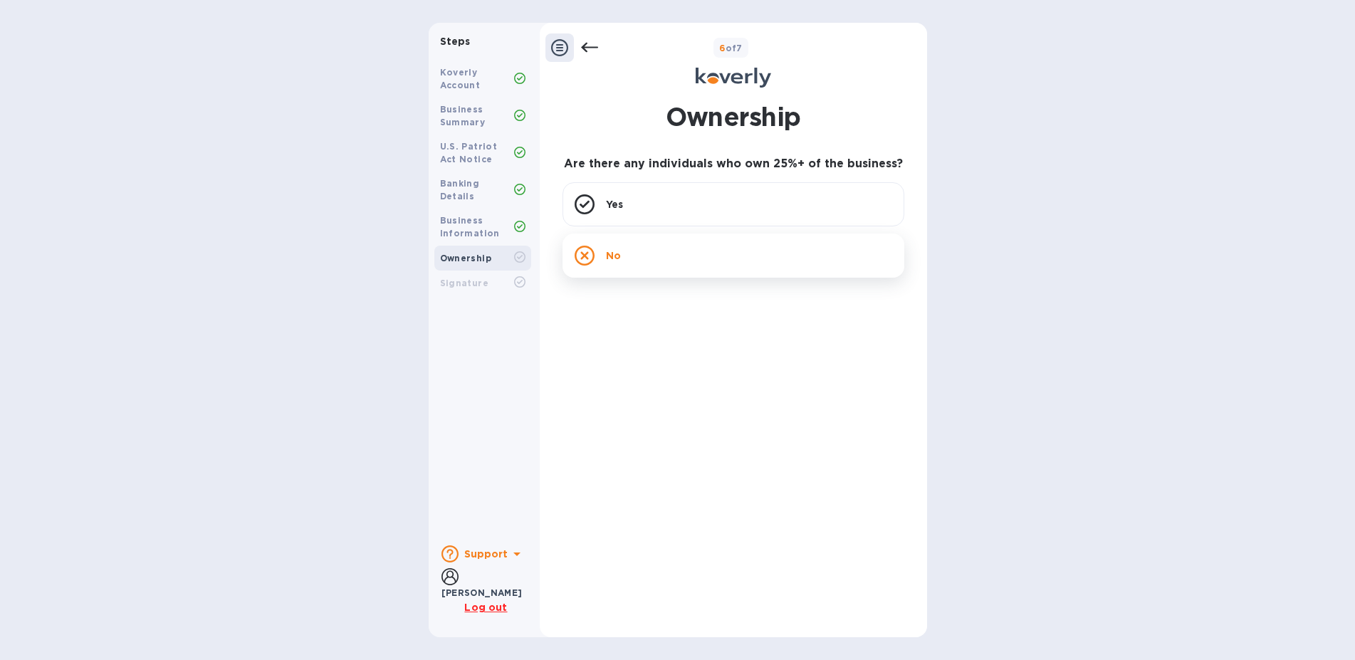
click at [640, 233] on div "No" at bounding box center [733, 255] width 342 height 44
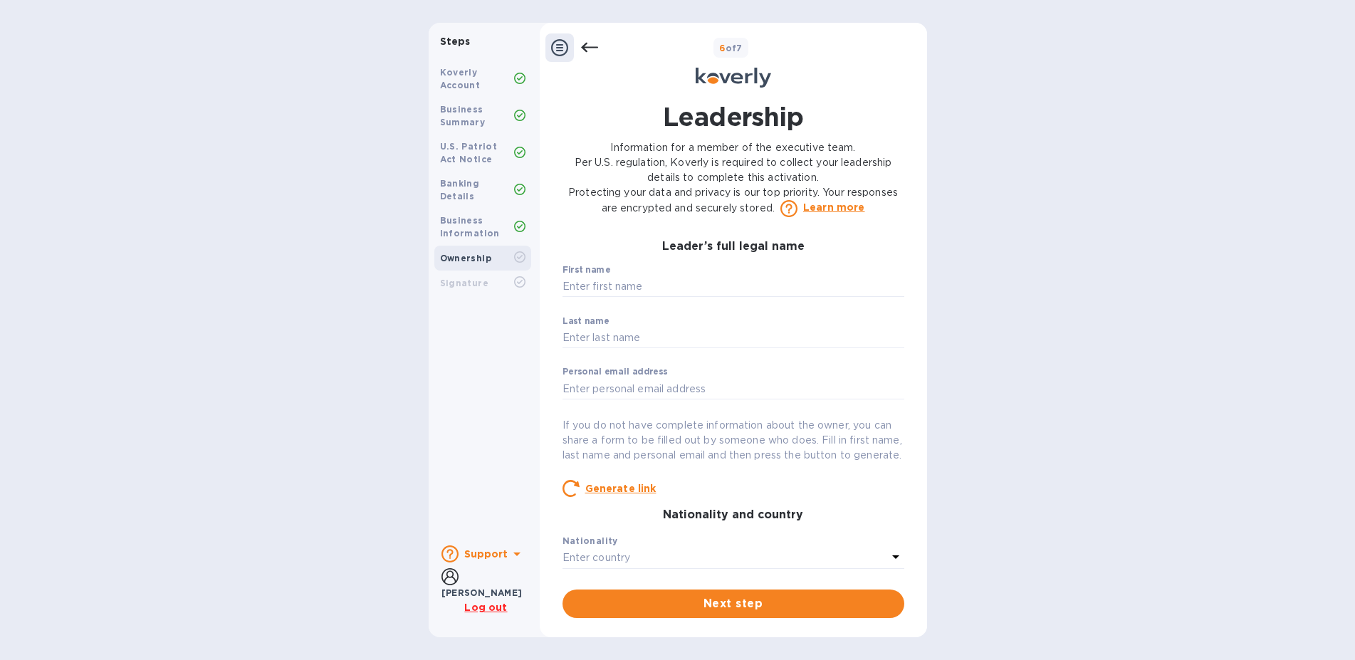
click at [591, 43] on icon at bounding box center [588, 48] width 17 height 10
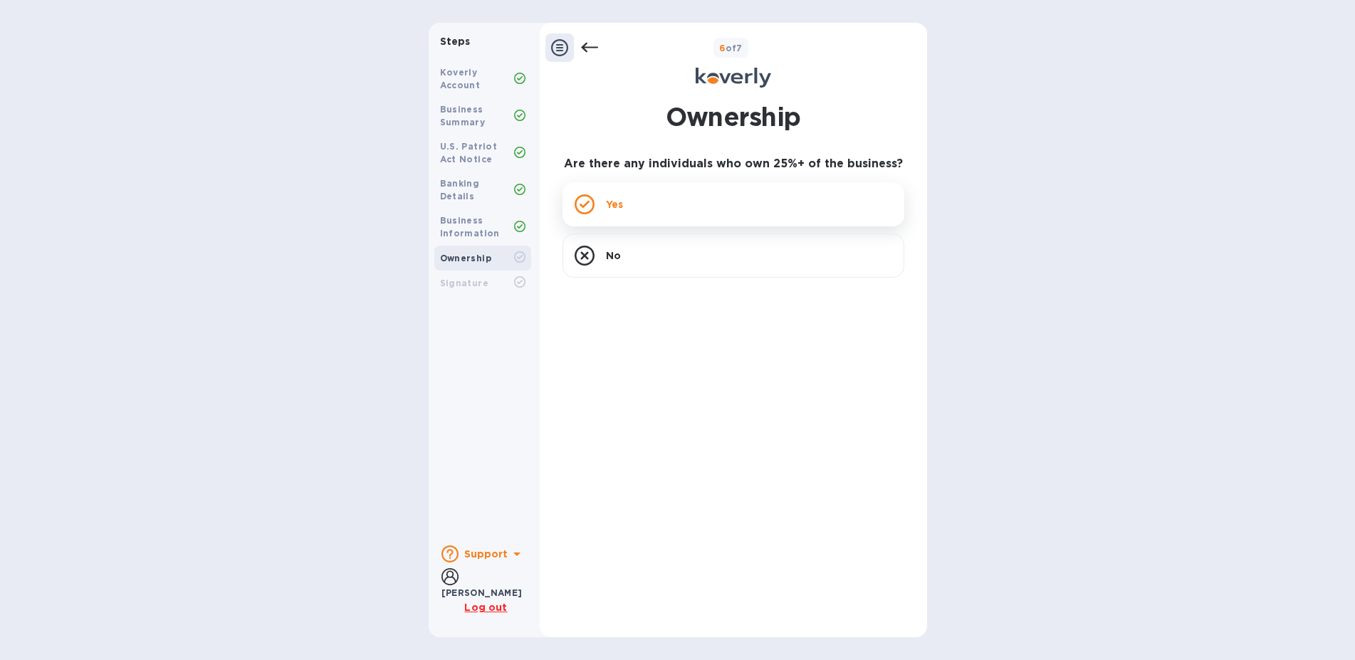
click at [590, 194] on icon at bounding box center [584, 204] width 20 height 20
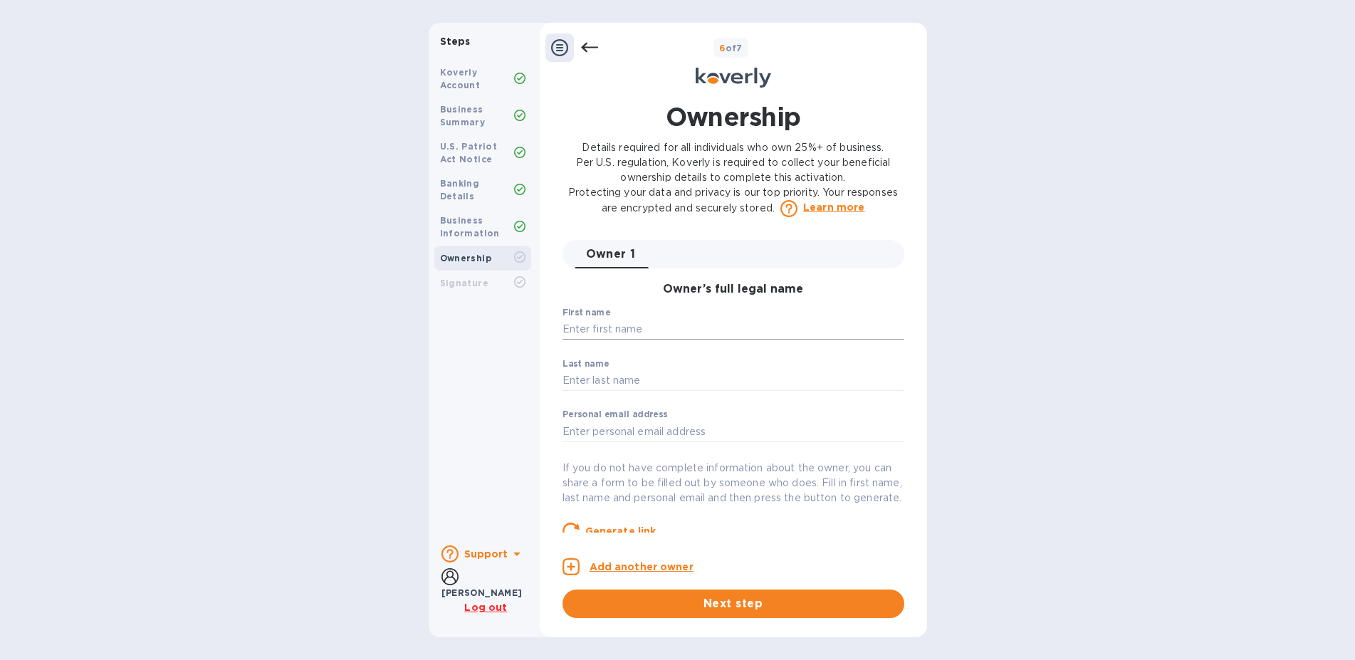
click at [697, 320] on input "text" at bounding box center [733, 329] width 342 height 21
type input "Hindy"
type input "Weiss"
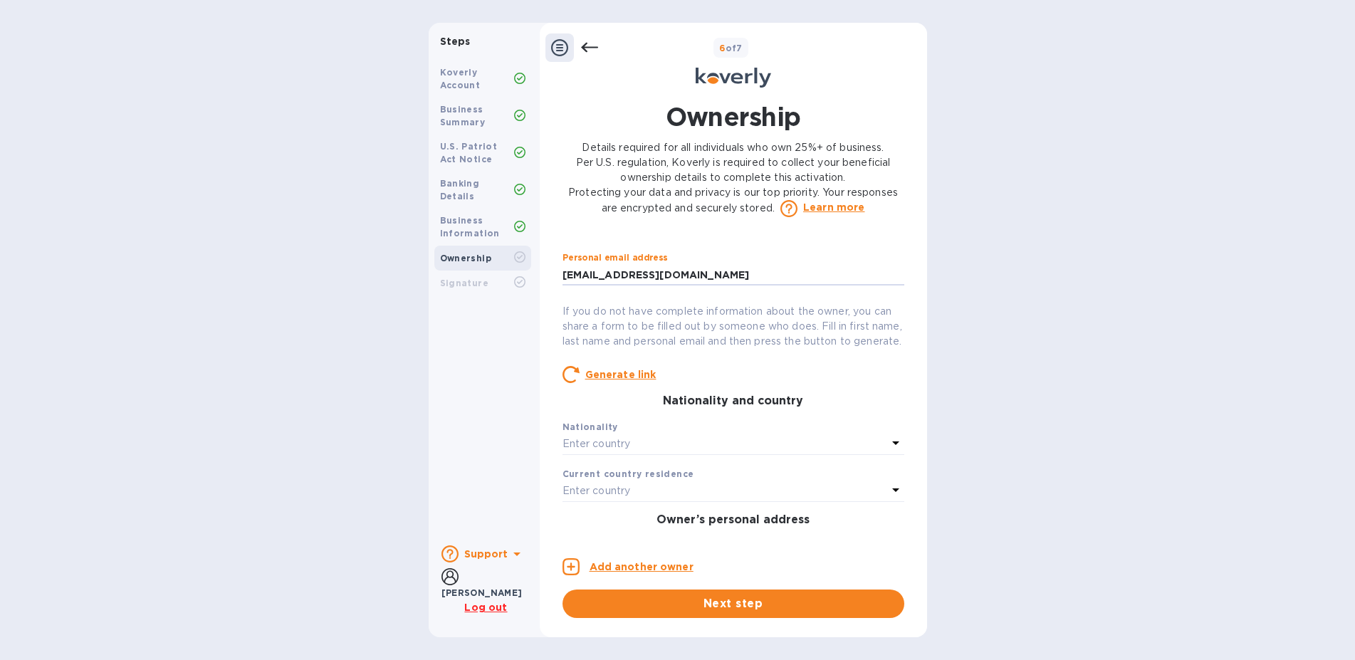
scroll to position [162, 0]
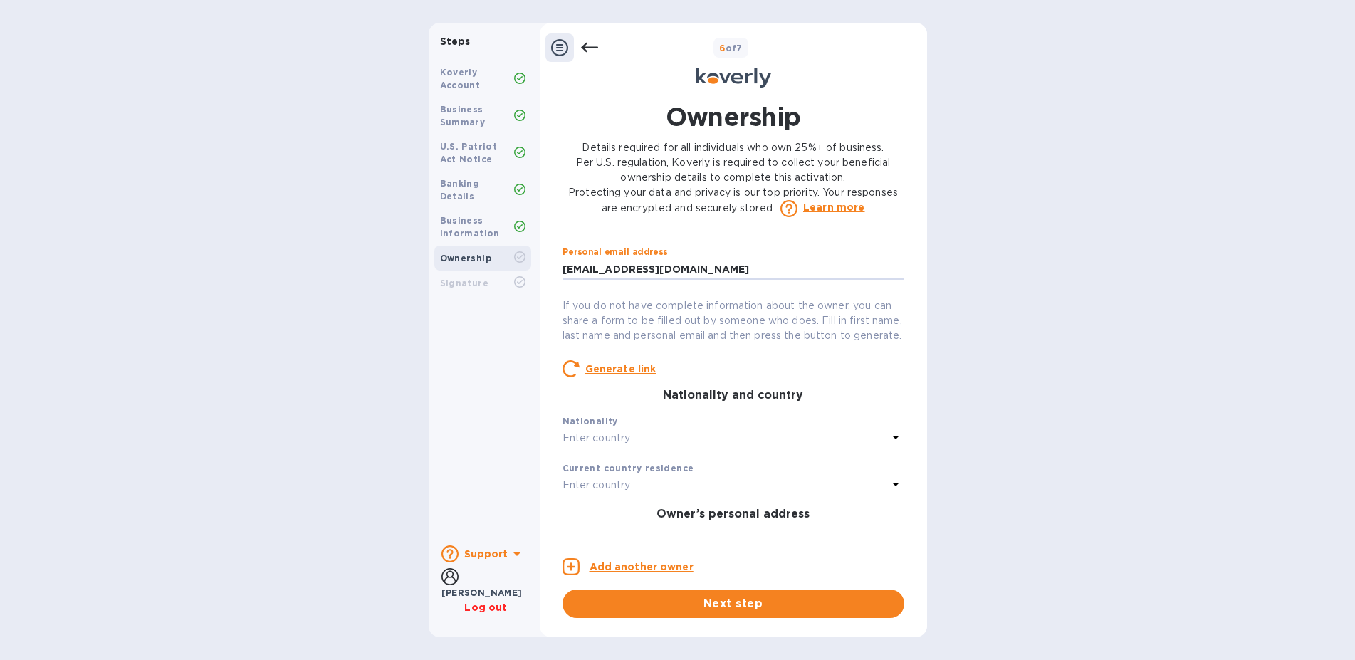
type input "6622620@gmail.com"
click at [747, 441] on div "Enter country" at bounding box center [724, 438] width 325 height 20
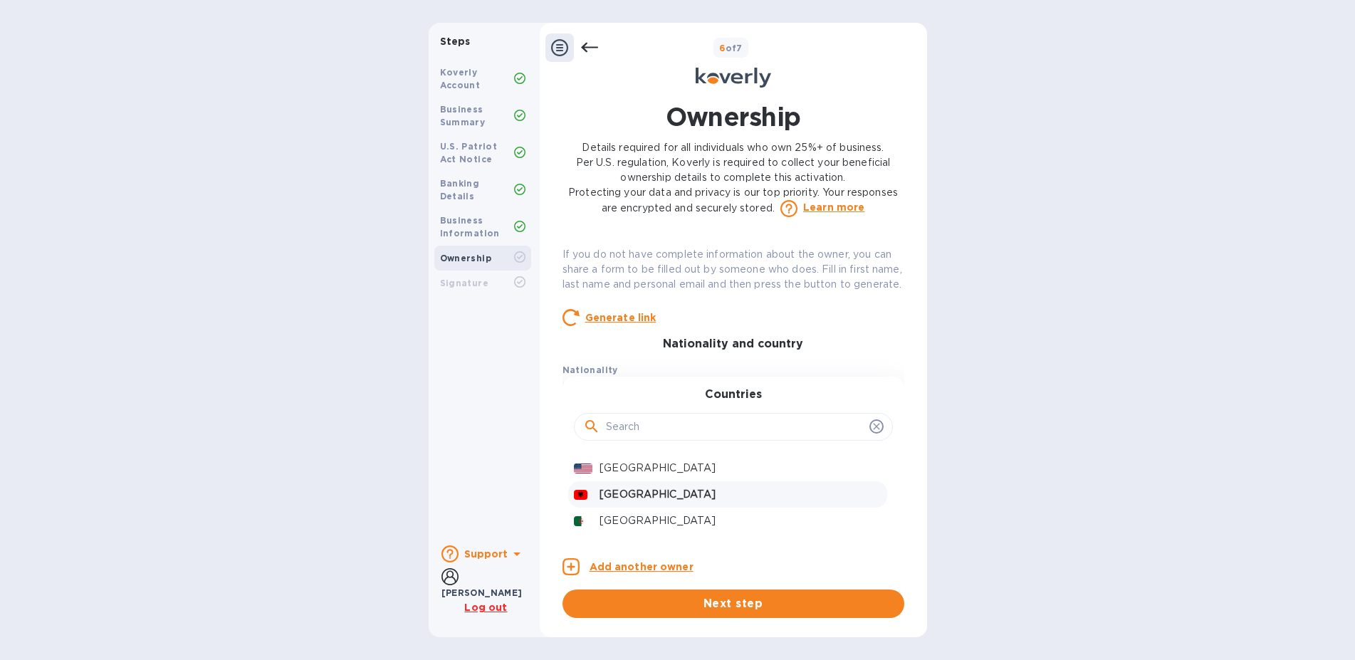
scroll to position [243, 0]
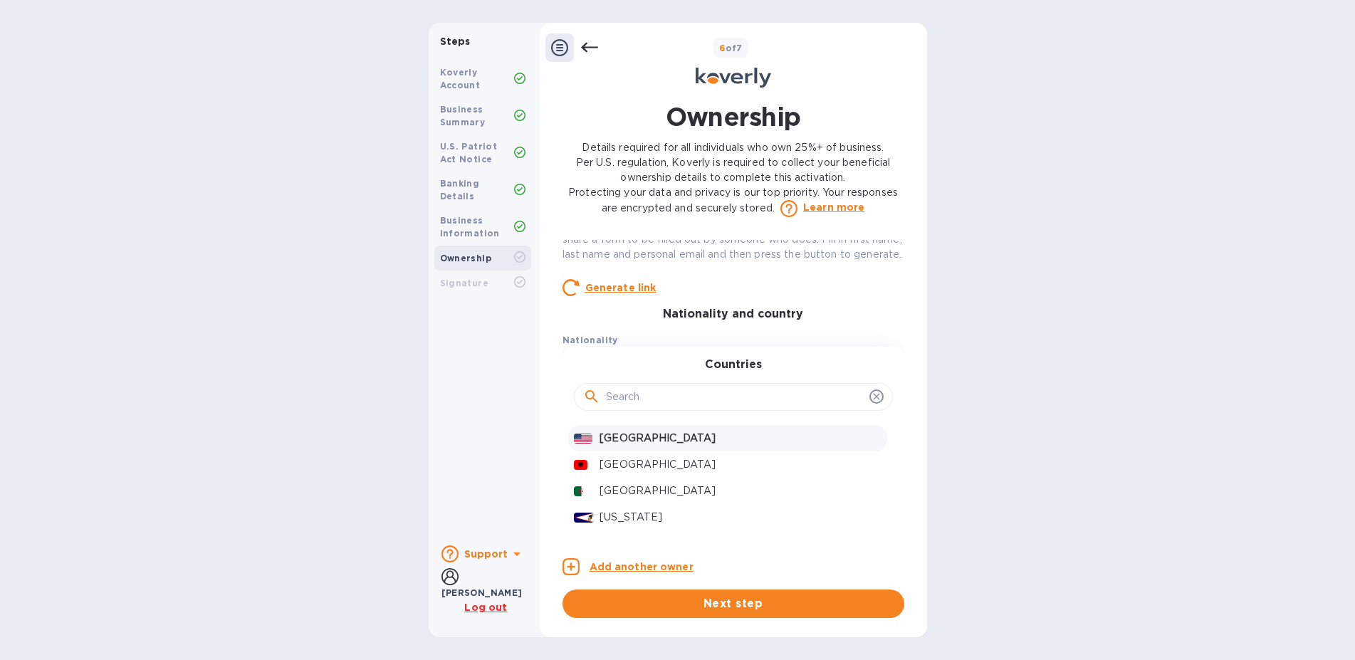
click at [678, 442] on p "United States" at bounding box center [739, 438] width 281 height 15
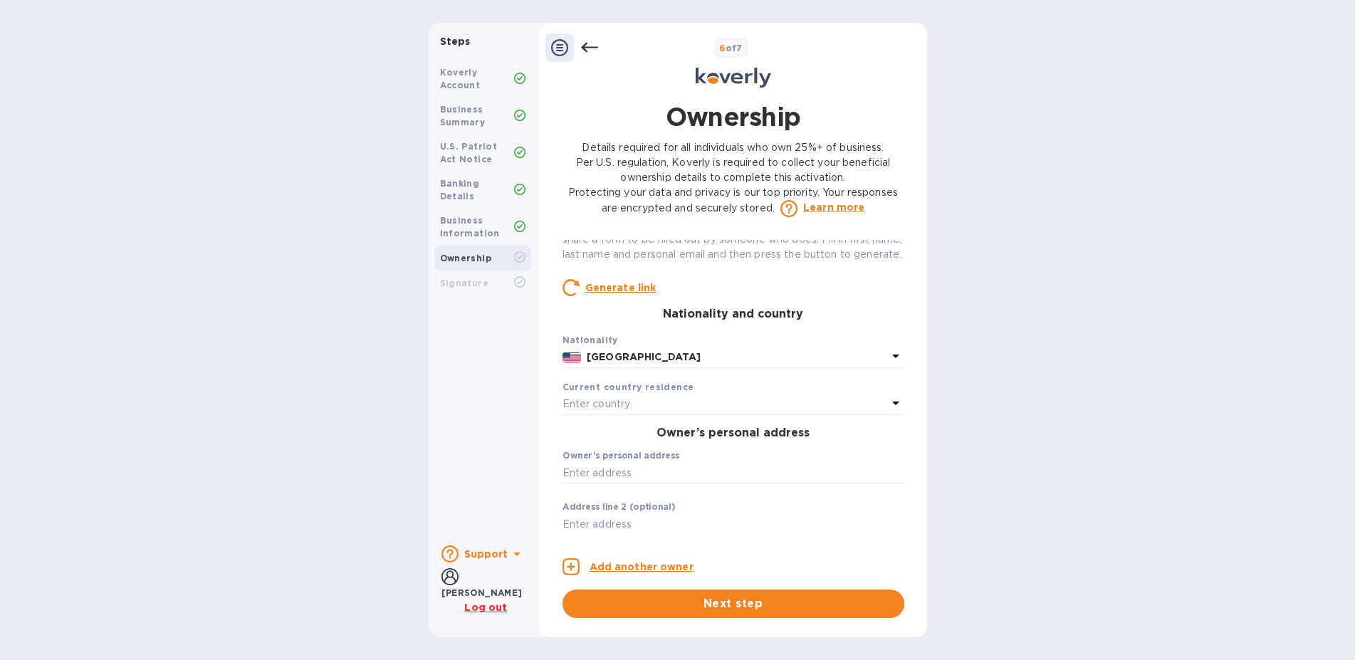
scroll to position [325, 0]
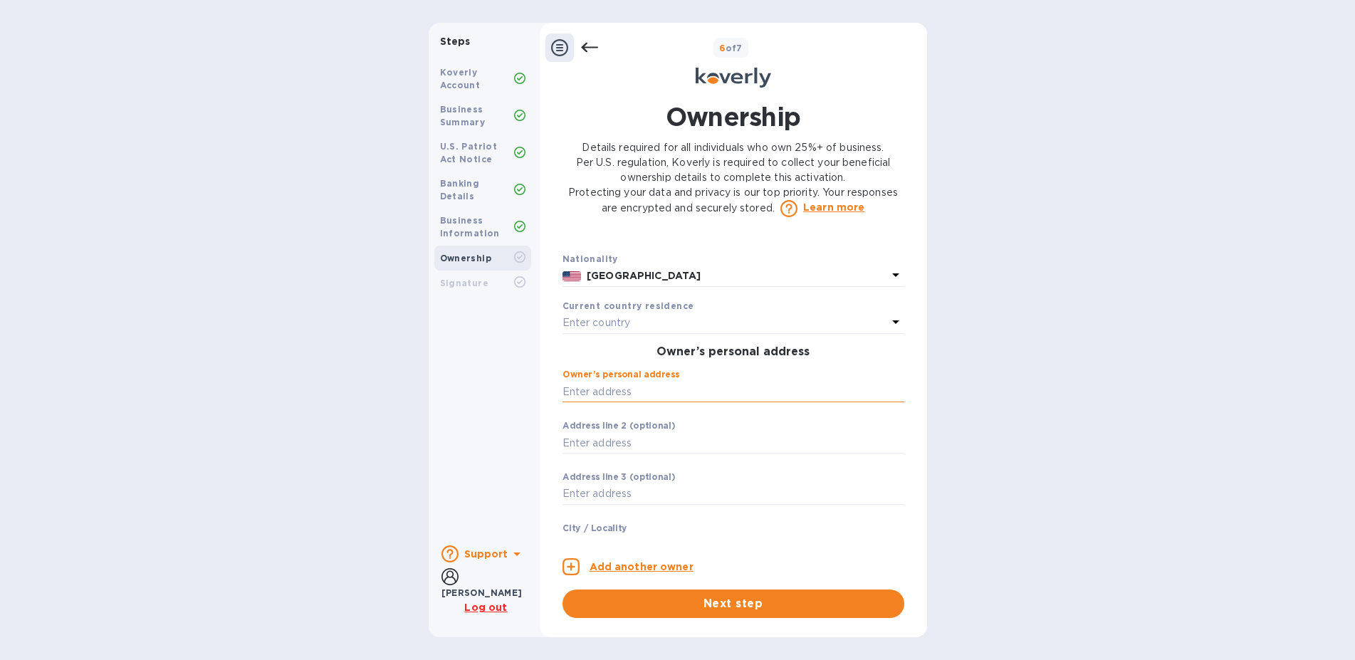
click at [727, 384] on input "text" at bounding box center [733, 391] width 342 height 21
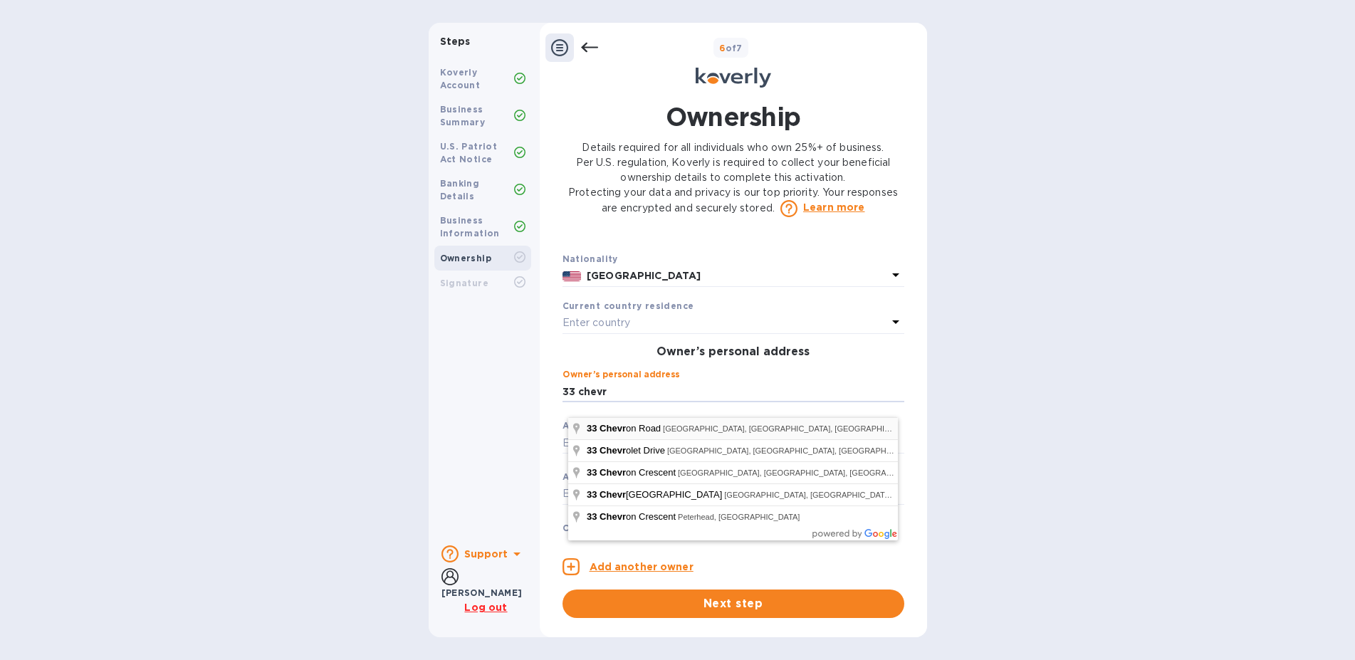
type input "33 Chevron Road"
type input "Monroe"
type input "NY"
type input "10950"
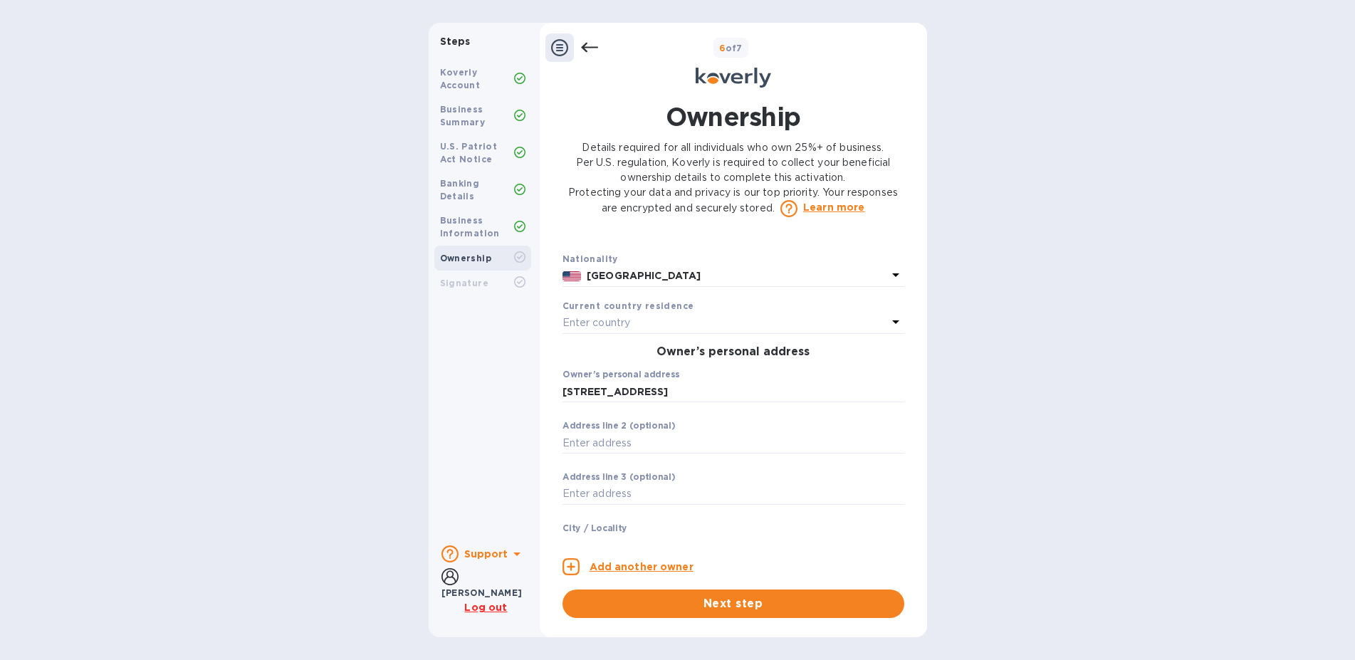
click at [714, 457] on div "Address line 2 (optional) ​" at bounding box center [733, 446] width 342 height 51
click at [720, 451] on input "text" at bounding box center [733, 442] width 342 height 21
type input "unit 201"
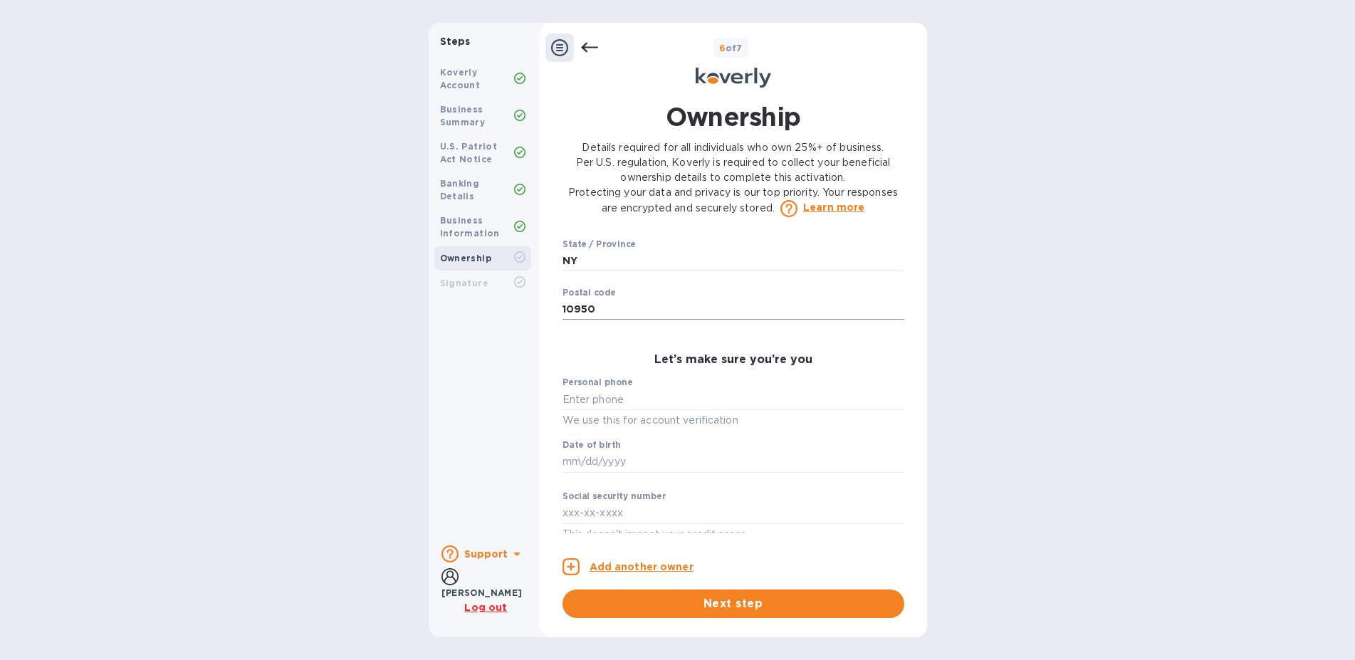
scroll to position [684, 0]
click at [841, 379] on input "text" at bounding box center [733, 389] width 342 height 21
type input "***20"
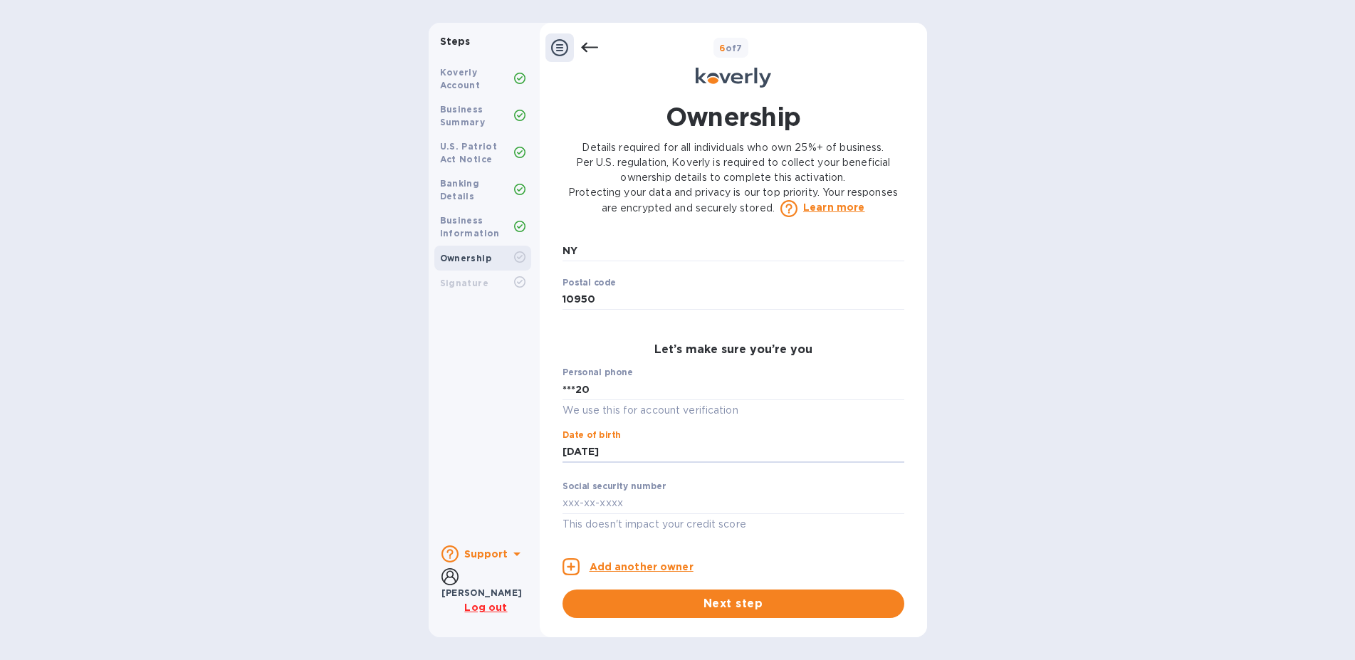
type input "***86"
type input "***60"
click at [721, 595] on span "Next step" at bounding box center [733, 603] width 319 height 17
click at [796, 596] on span "Next step" at bounding box center [733, 603] width 319 height 17
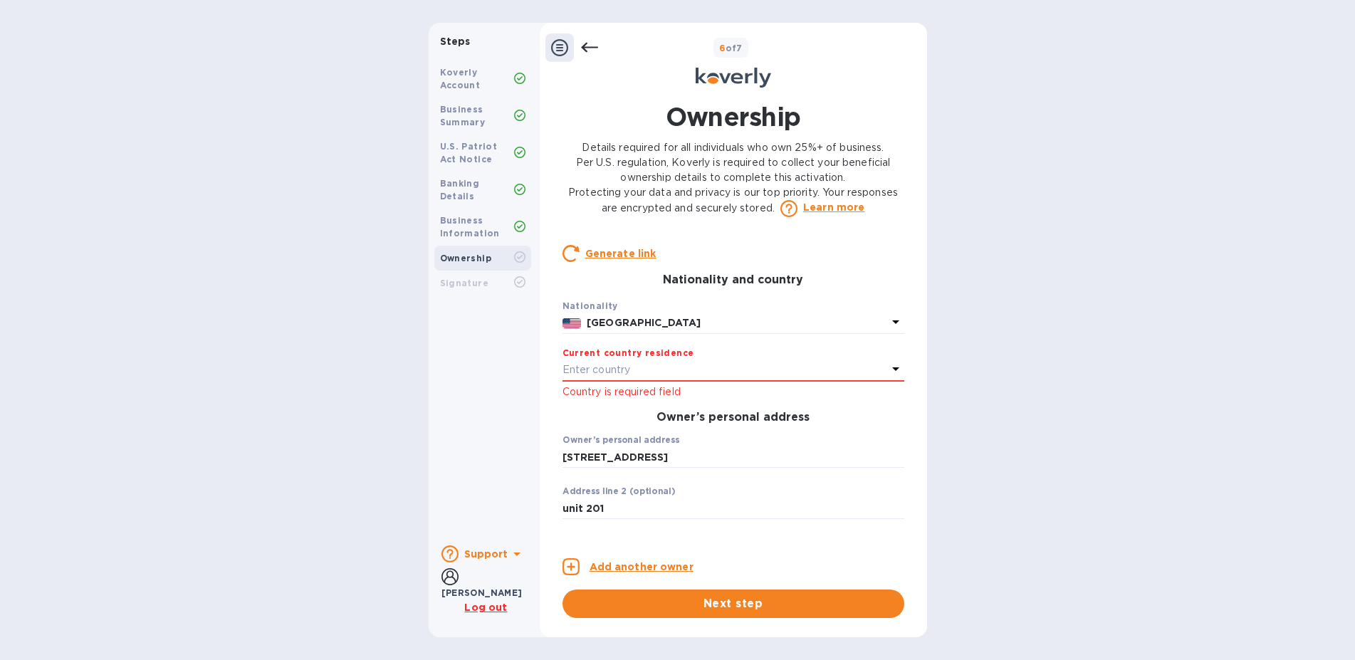
scroll to position [297, 0]
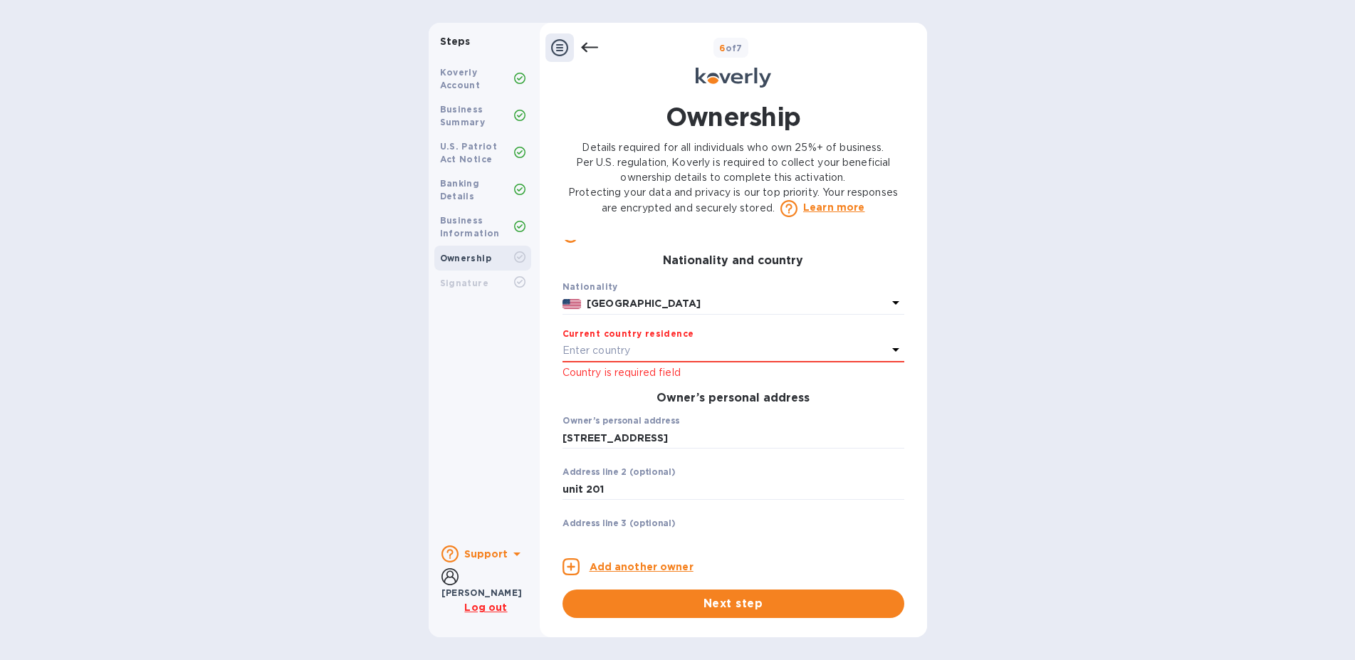
click at [749, 351] on div "Enter country" at bounding box center [724, 351] width 325 height 20
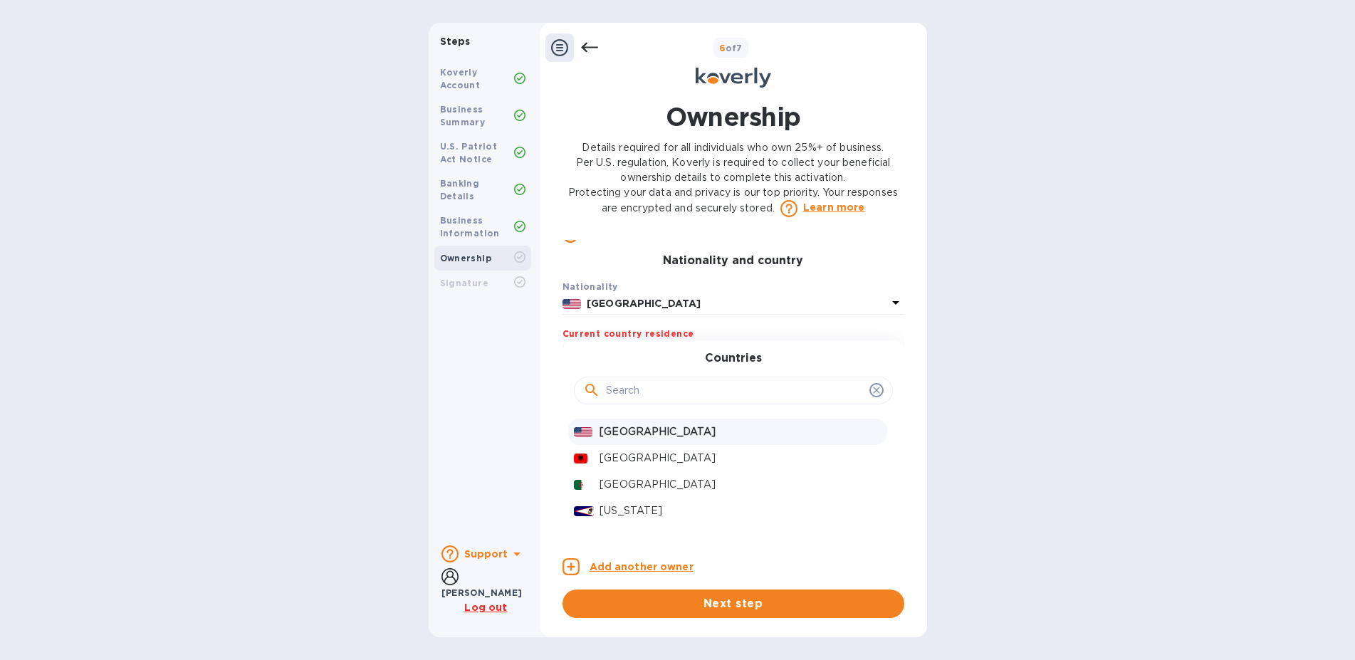
click at [685, 439] on p "United States" at bounding box center [739, 431] width 281 height 15
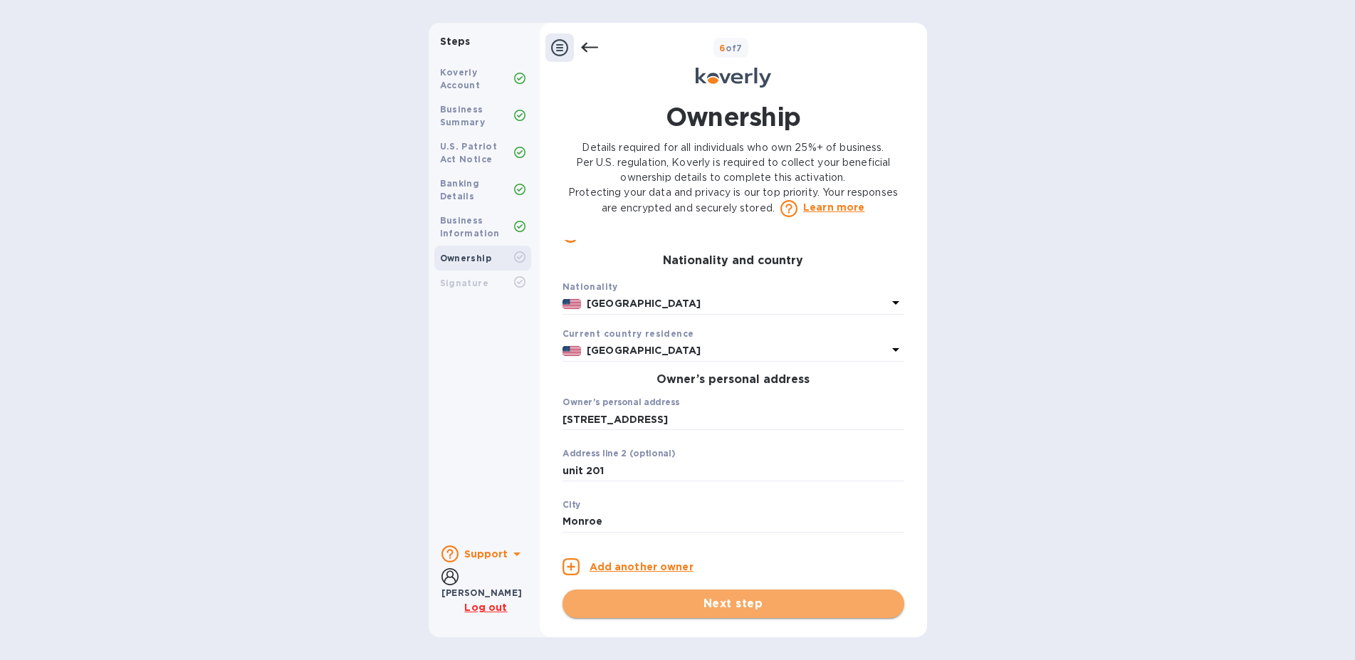
click at [760, 595] on span "Next step" at bounding box center [733, 603] width 319 height 17
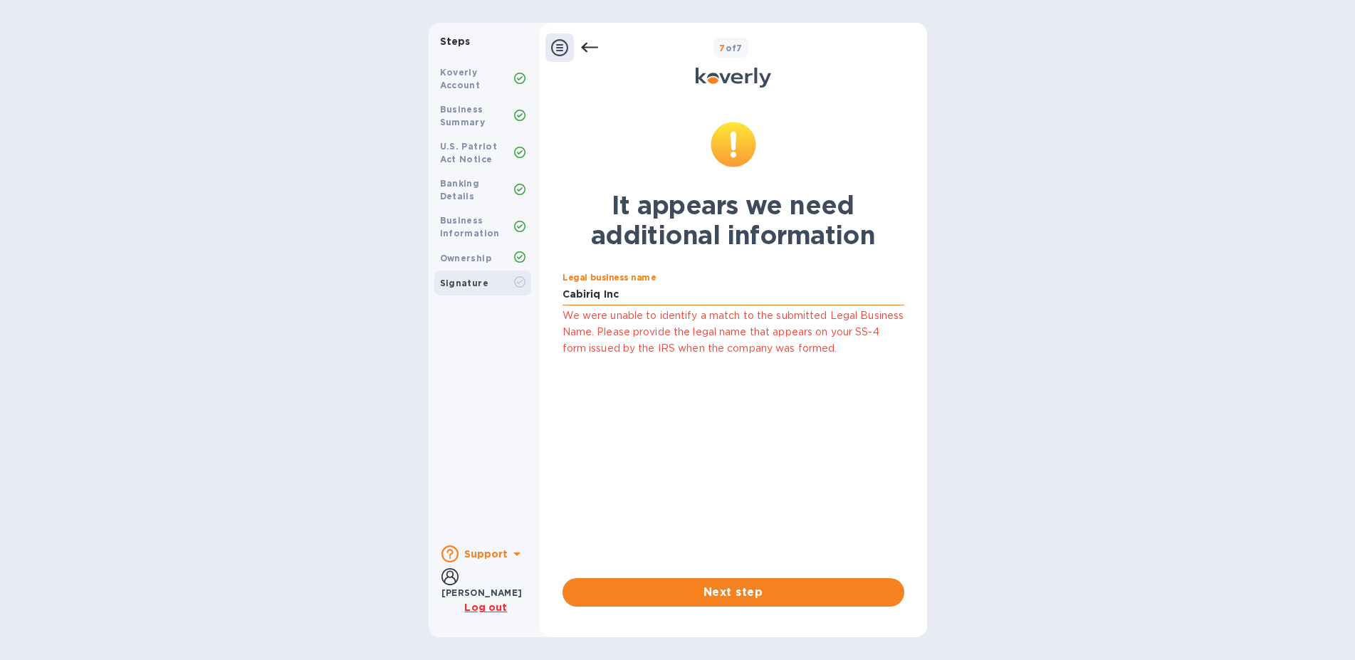
drag, startPoint x: 584, startPoint y: 274, endPoint x: 547, endPoint y: 271, distance: 37.1
click at [562, 284] on input "Cabiriq Inc" at bounding box center [733, 294] width 342 height 21
paste input "ABIRIQ INC"
type input "CABIRIQ INC"
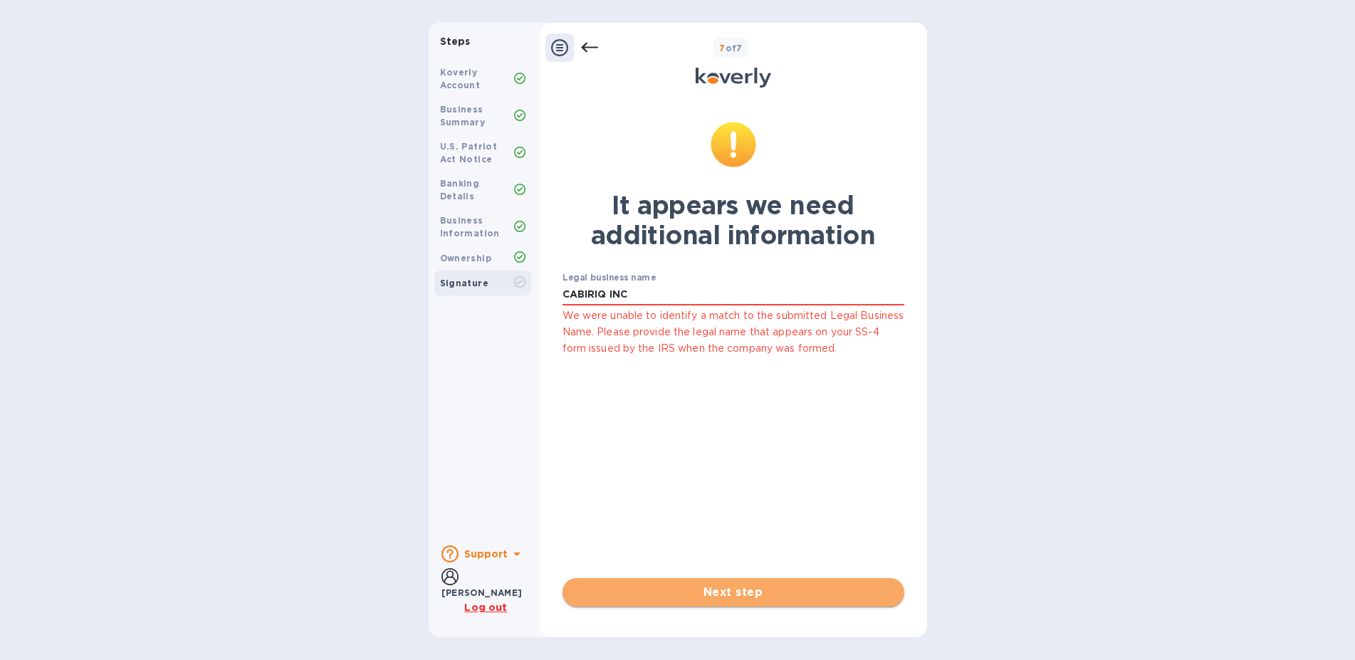
click at [755, 584] on span "Next step" at bounding box center [733, 592] width 319 height 17
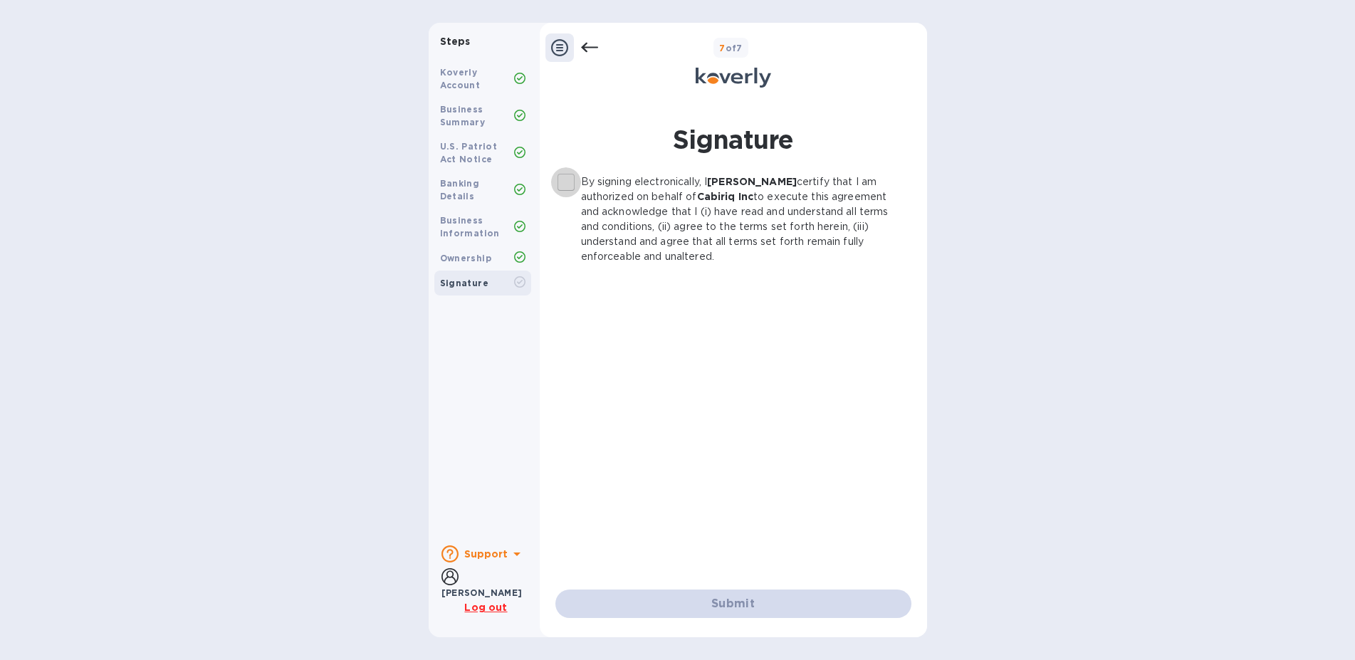
click at [572, 167] on input "By signing electronically, I Joel Weiss certify that I am authorized on behalf …" at bounding box center [566, 182] width 30 height 30
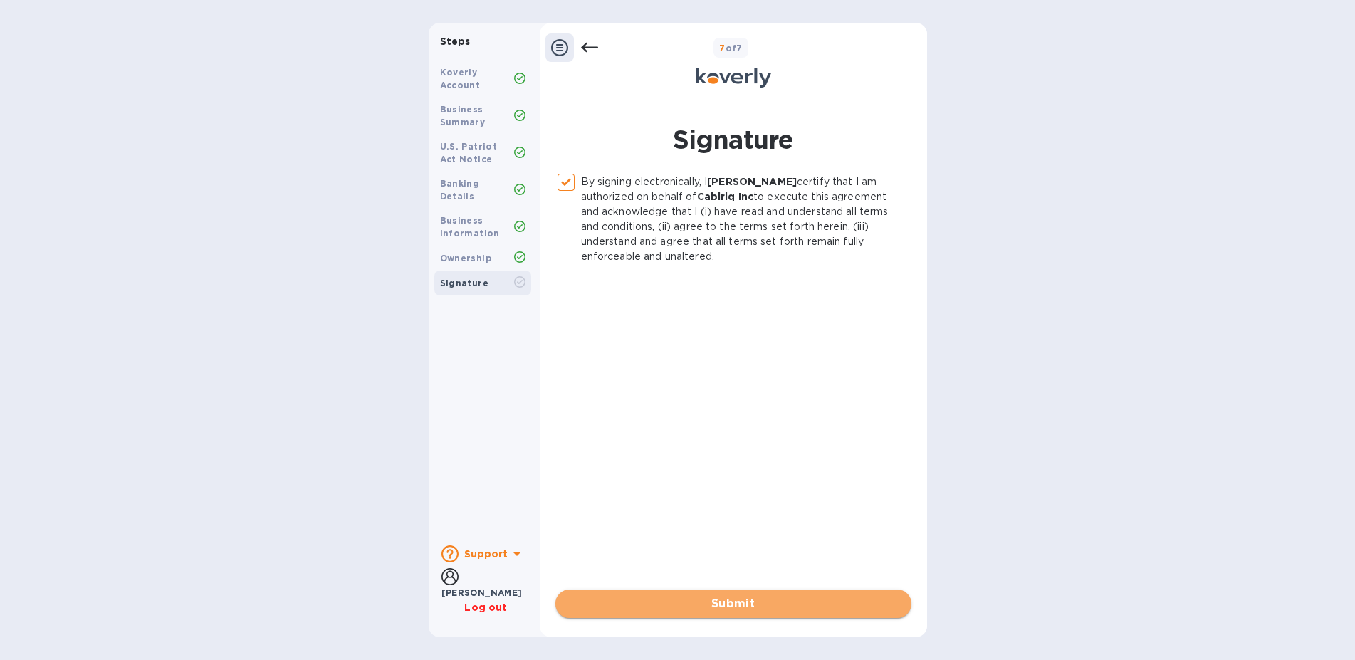
click at [742, 595] on span "Submit" at bounding box center [733, 603] width 333 height 17
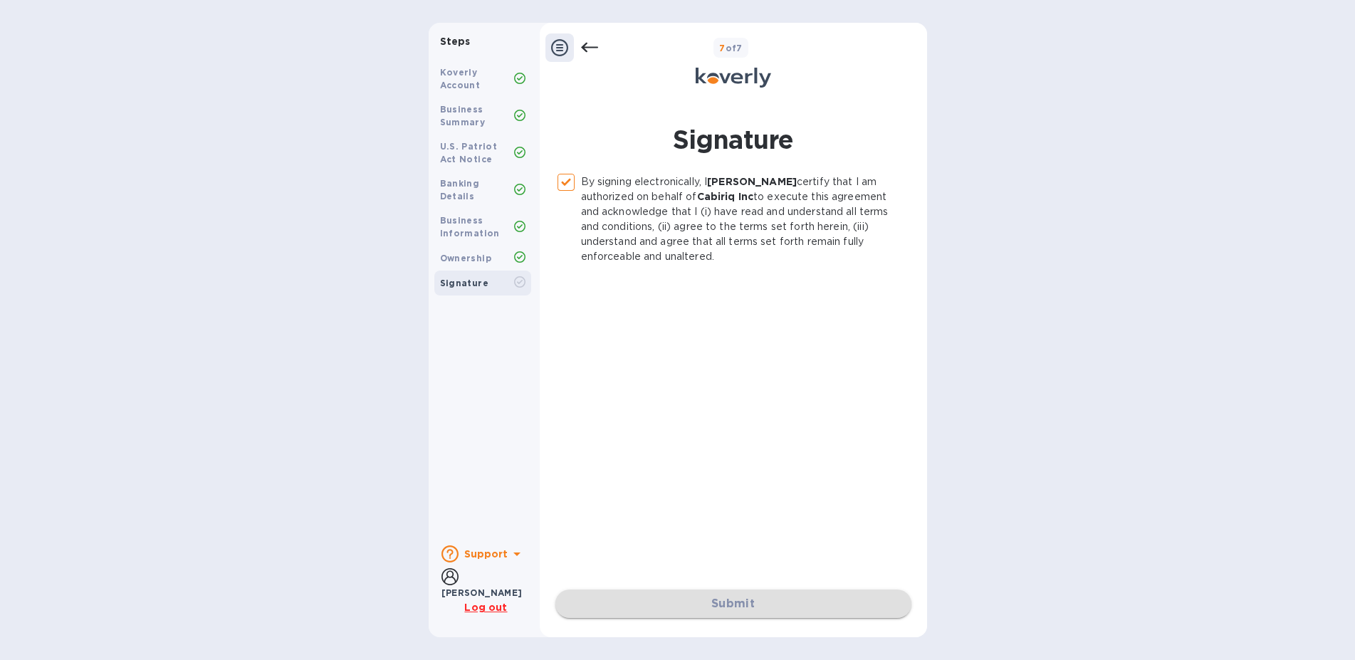
checkbox input "false"
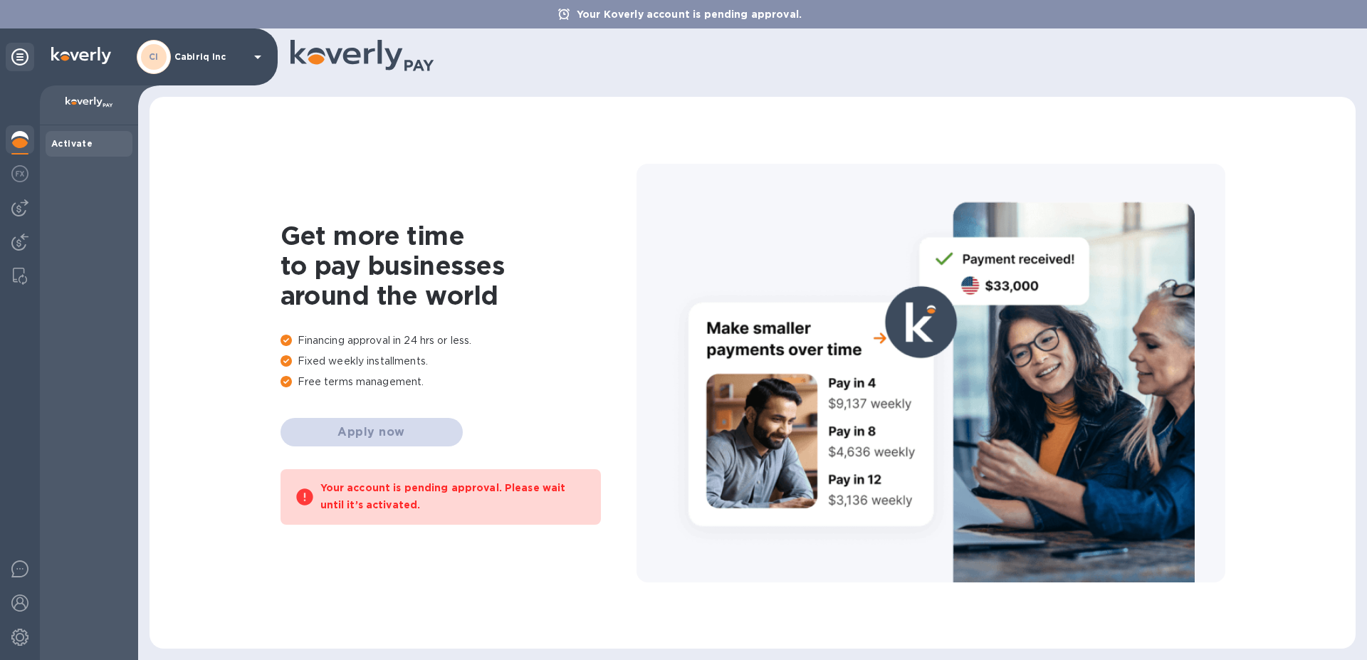
click at [74, 140] on b "Activate" at bounding box center [71, 143] width 41 height 11
click at [71, 110] on p at bounding box center [88, 104] width 75 height 15
click at [22, 181] on img at bounding box center [19, 173] width 17 height 17
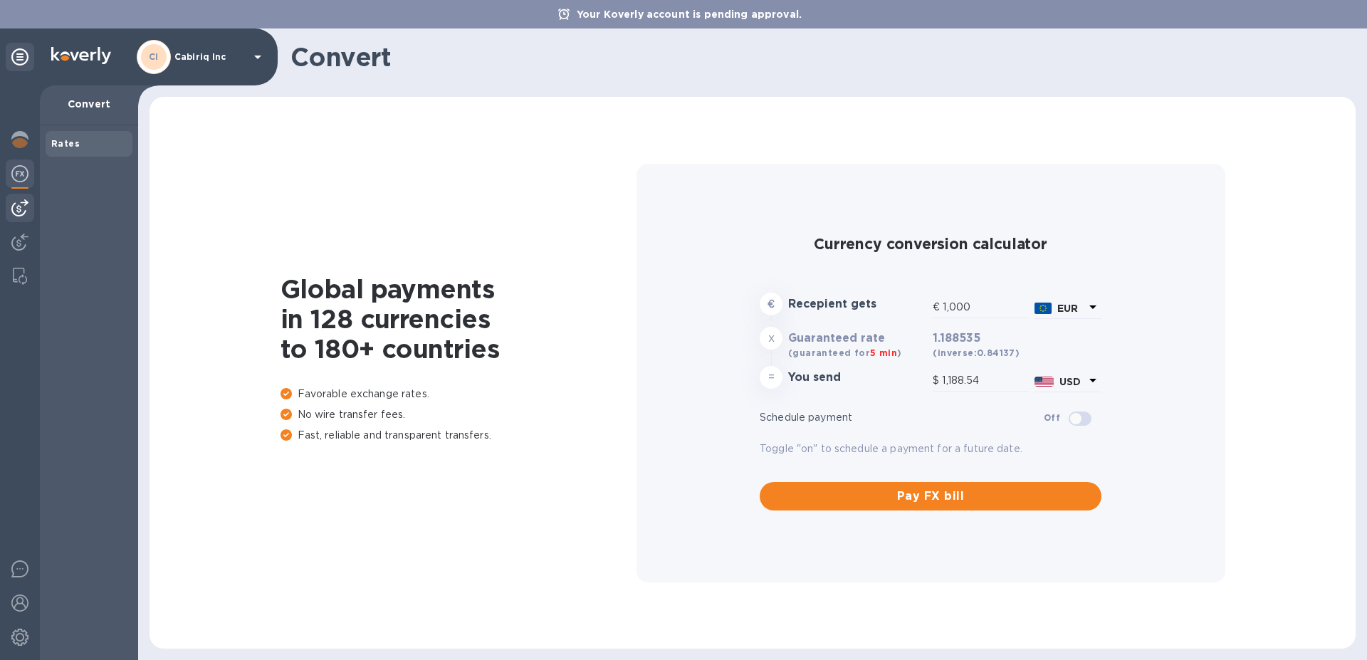
click at [21, 211] on img at bounding box center [19, 207] width 17 height 17
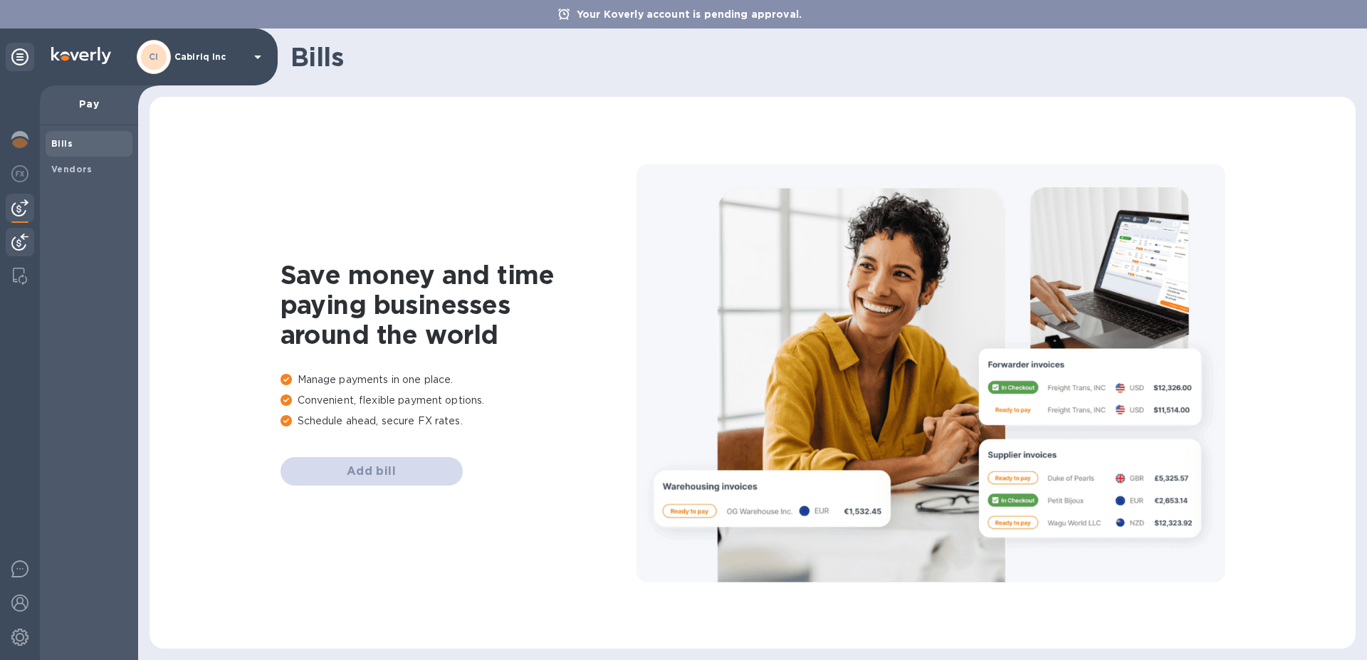
click at [21, 232] on div at bounding box center [20, 243] width 28 height 31
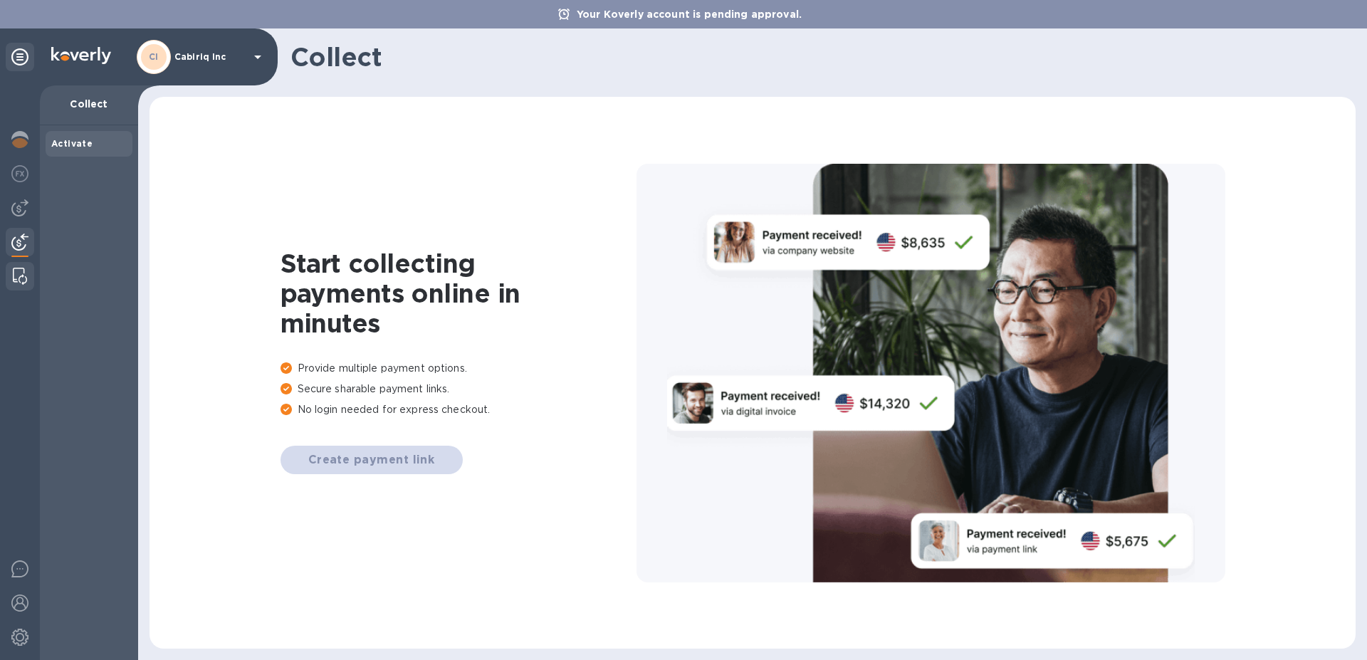
click at [18, 276] on img at bounding box center [20, 276] width 14 height 17
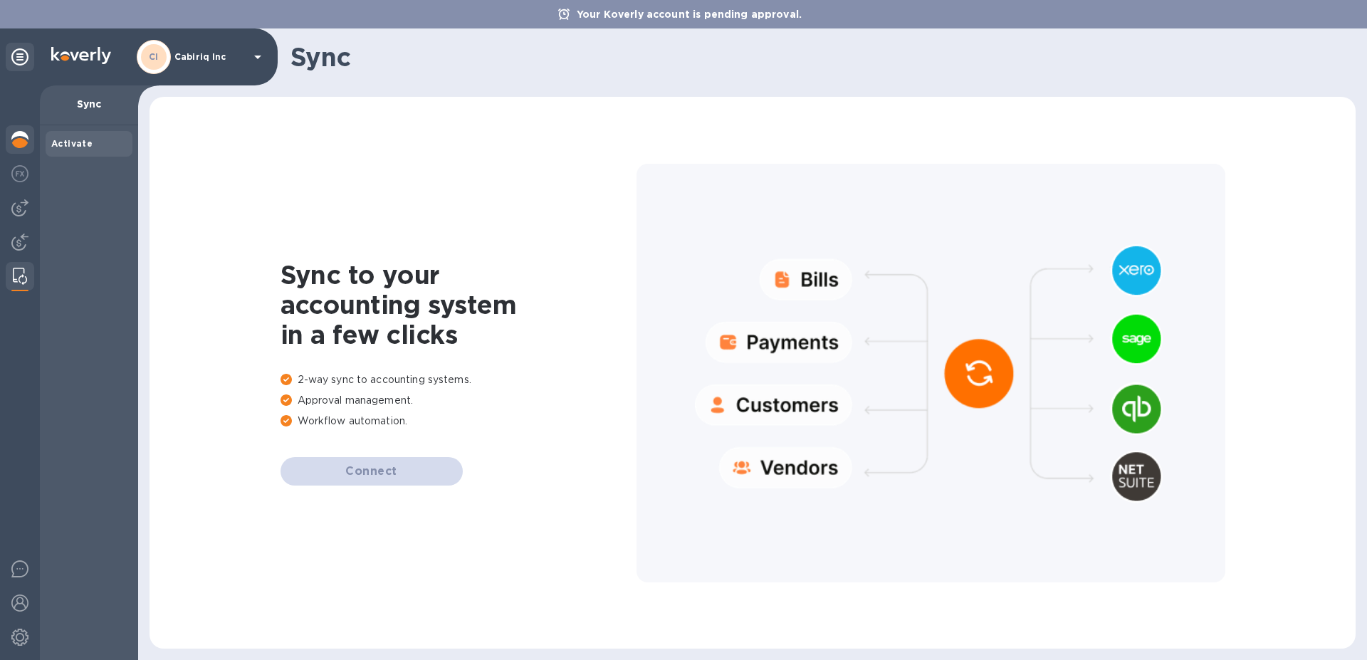
click at [16, 132] on div at bounding box center [20, 140] width 28 height 31
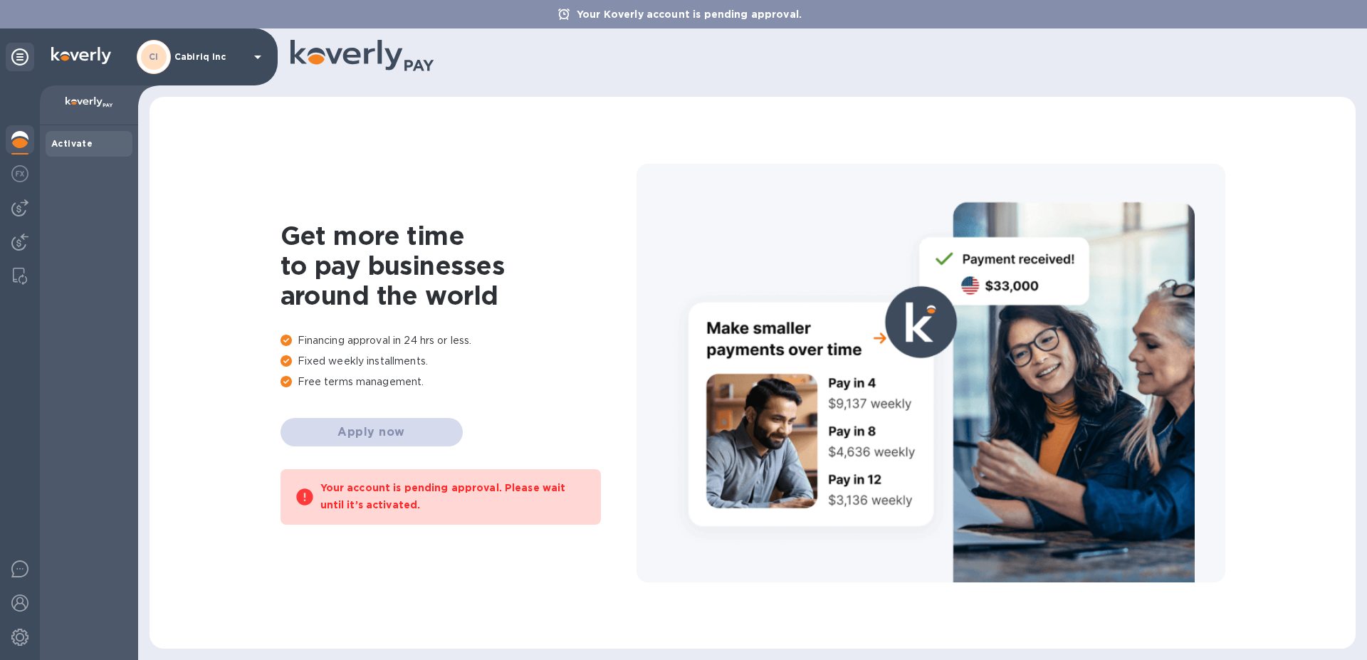
click at [105, 105] on img at bounding box center [89, 102] width 48 height 11
